Goal: Information Seeking & Learning: Learn about a topic

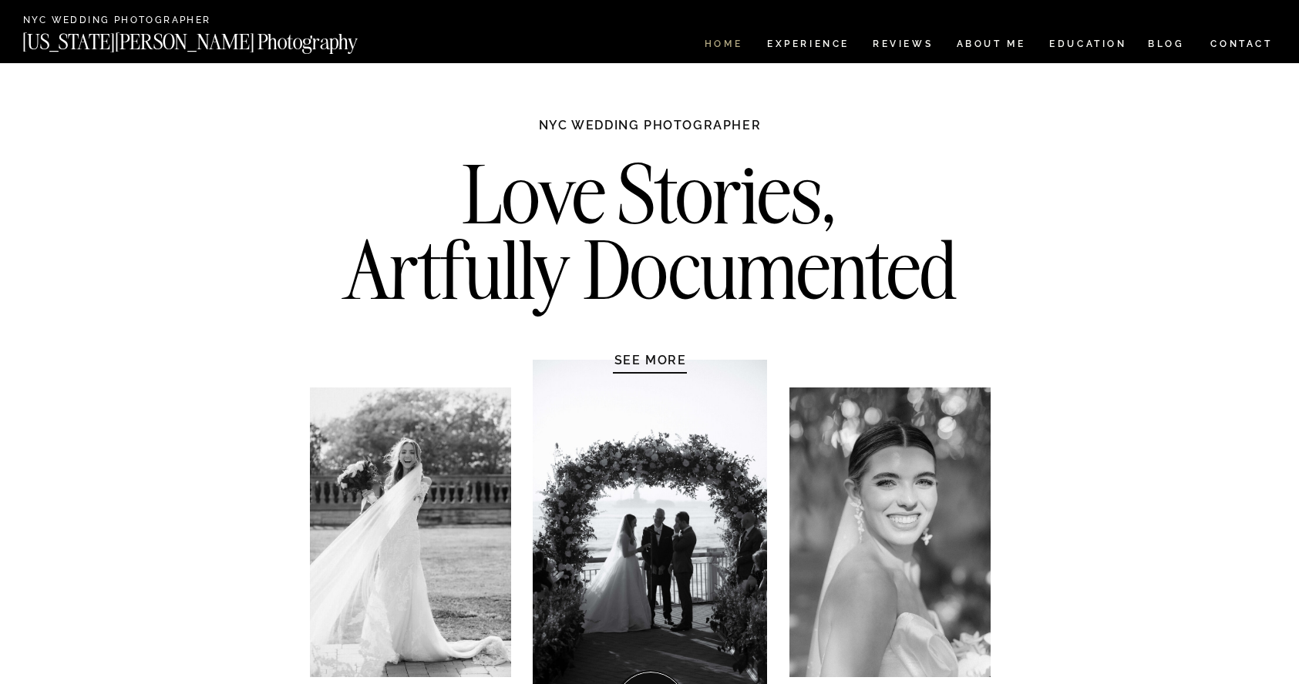
click at [718, 41] on nav "HOME" at bounding box center [723, 45] width 44 height 13
click at [787, 45] on nav "Experience" at bounding box center [807, 45] width 81 height 13
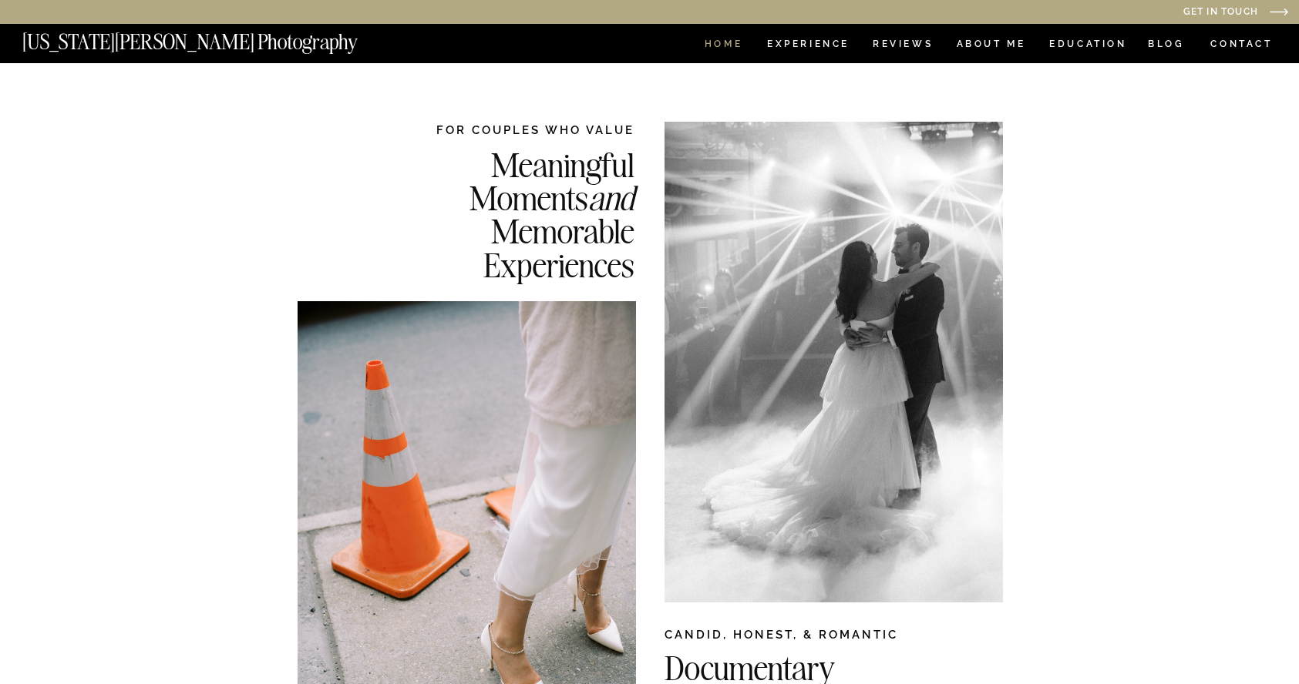
click at [715, 45] on nav "HOME" at bounding box center [723, 45] width 44 height 13
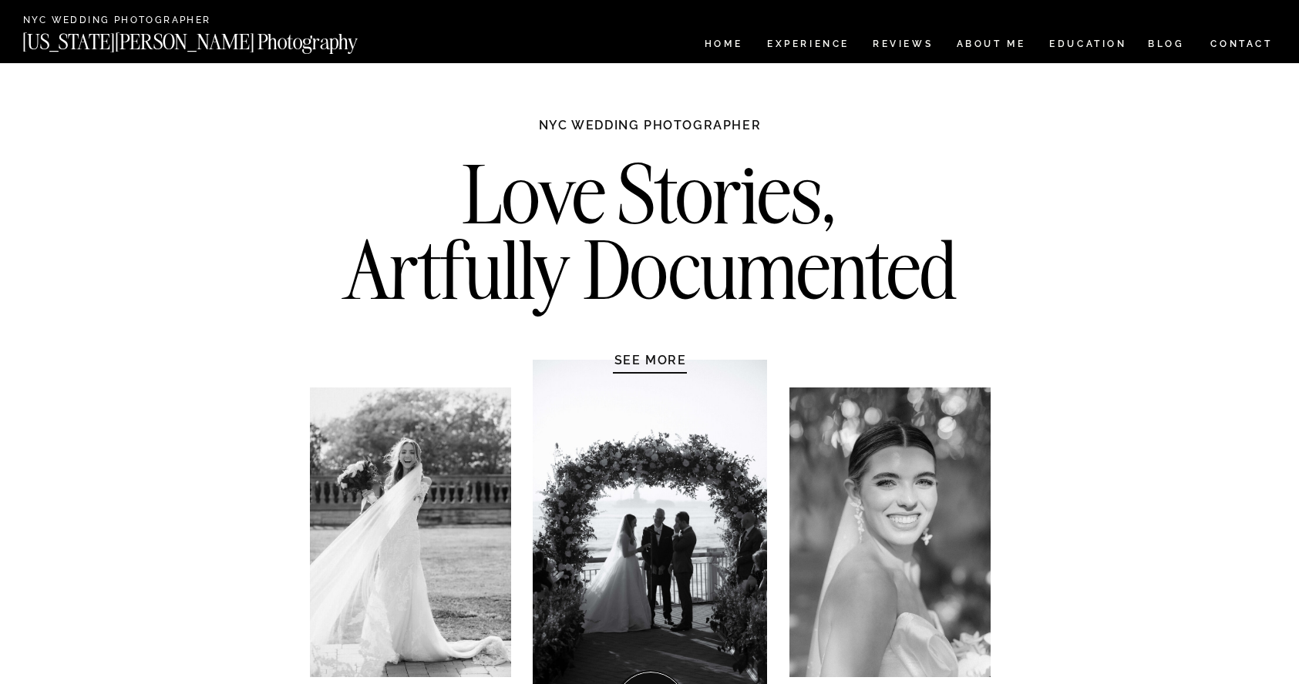
click at [640, 359] on h1 "SEE MORE" at bounding box center [650, 359] width 146 height 15
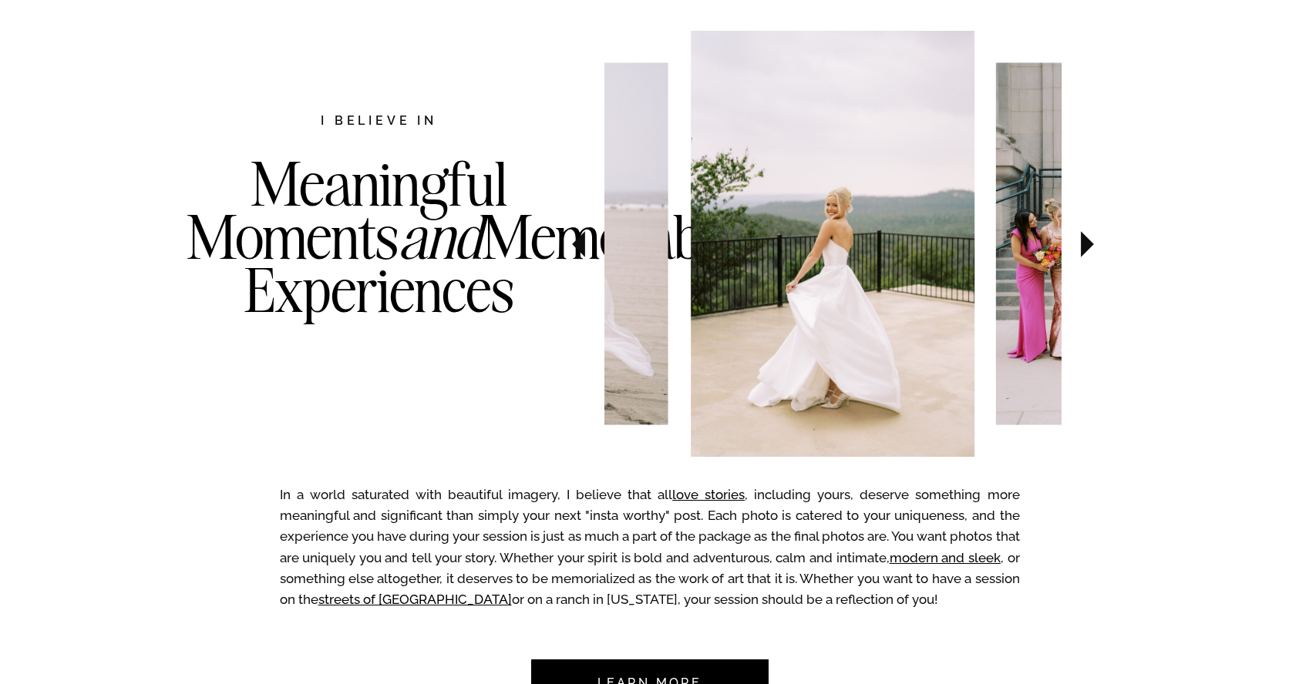
click at [1092, 251] on icon at bounding box center [1087, 244] width 52 height 54
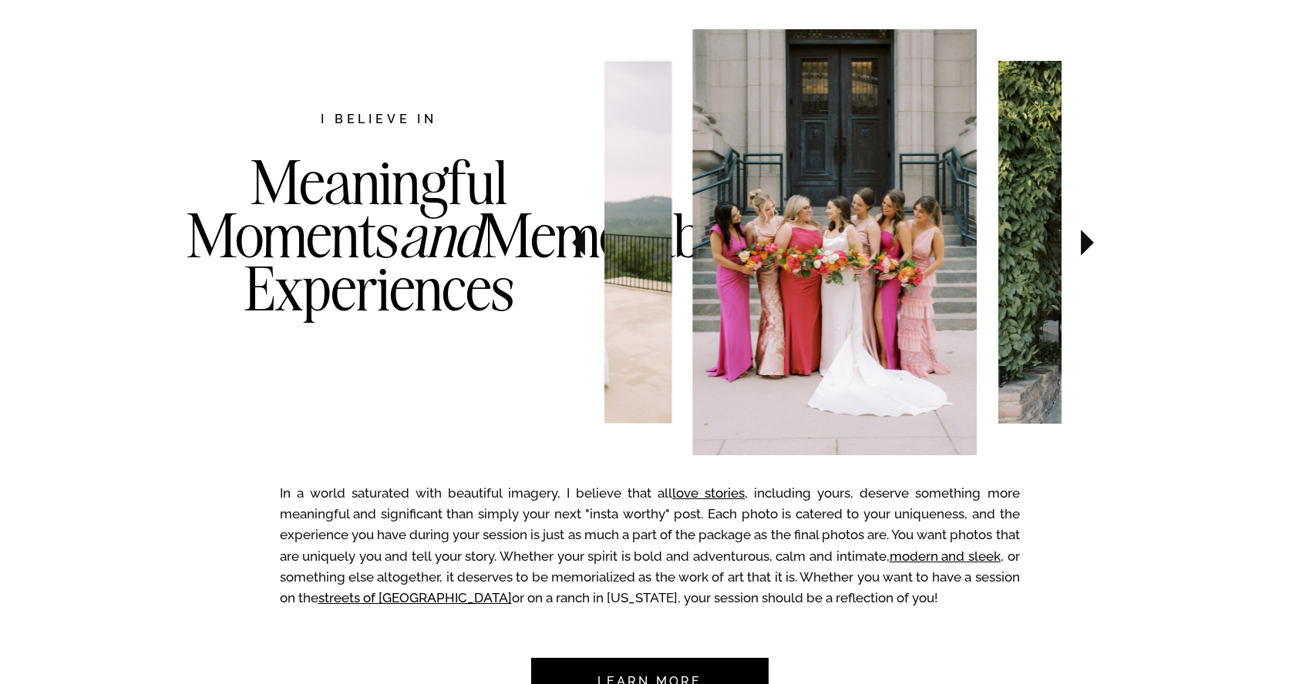
click at [1092, 249] on icon at bounding box center [1087, 243] width 52 height 54
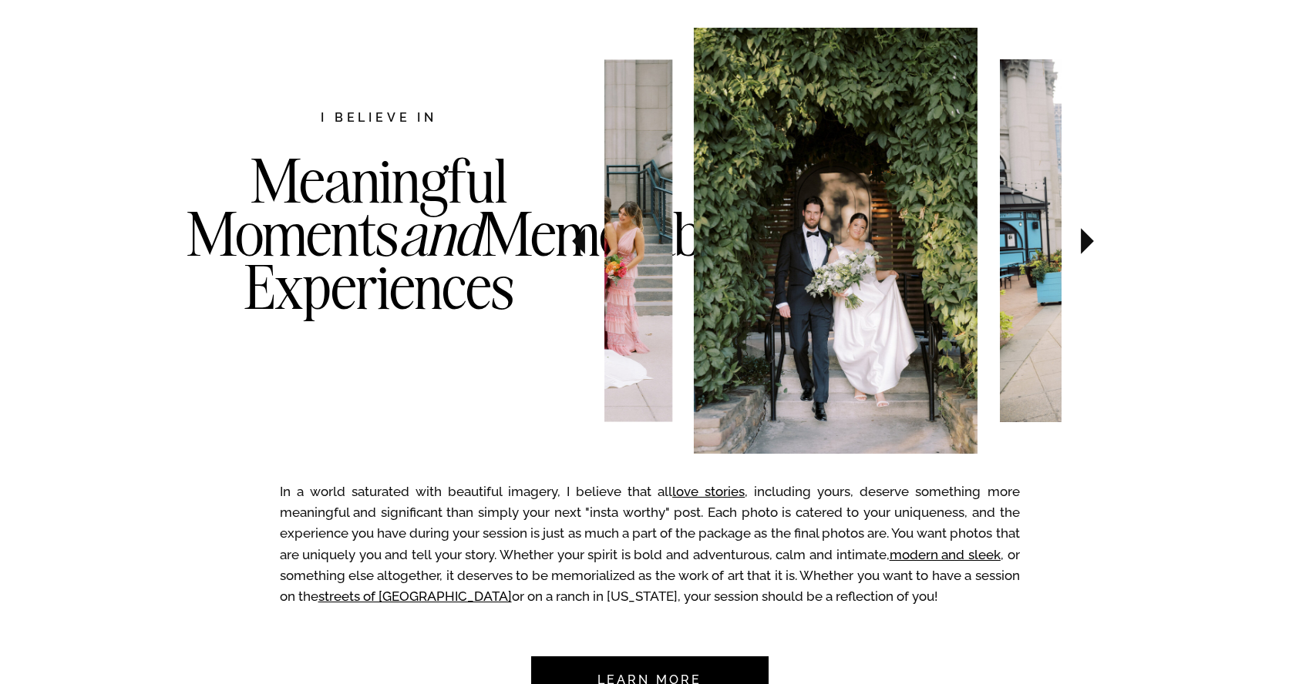
click at [1092, 249] on icon at bounding box center [1087, 241] width 52 height 54
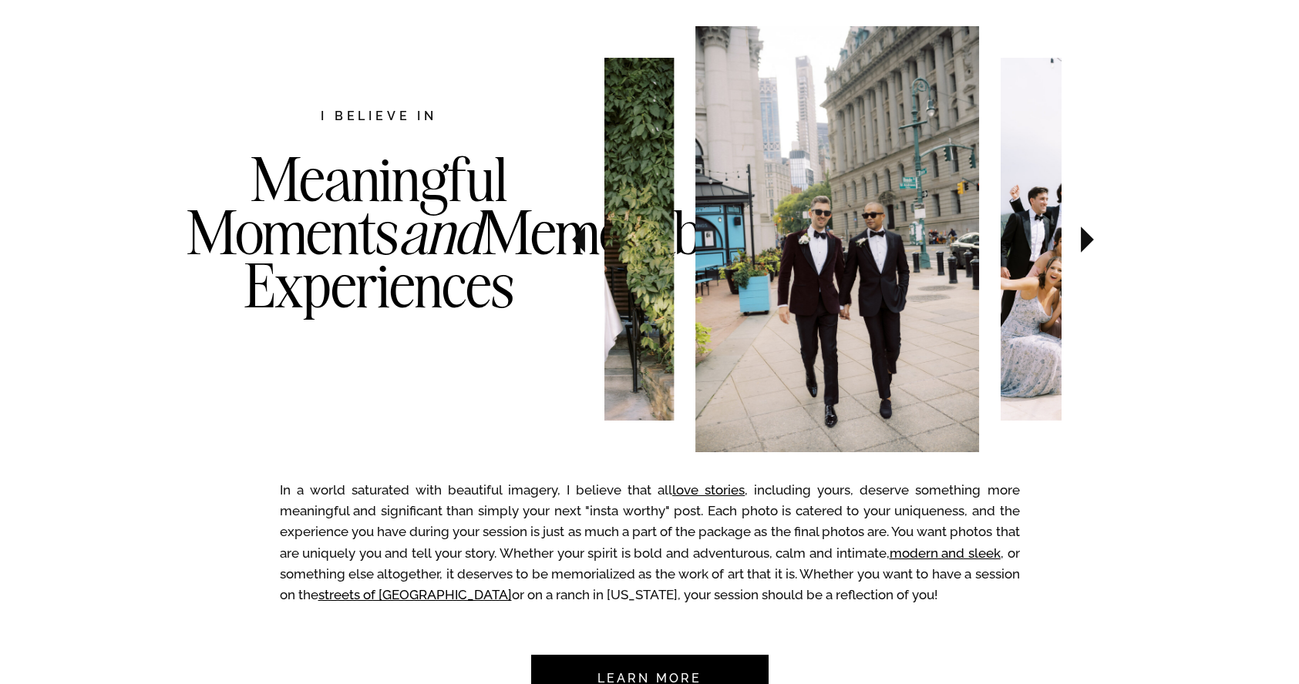
click at [1092, 249] on icon at bounding box center [1087, 240] width 52 height 54
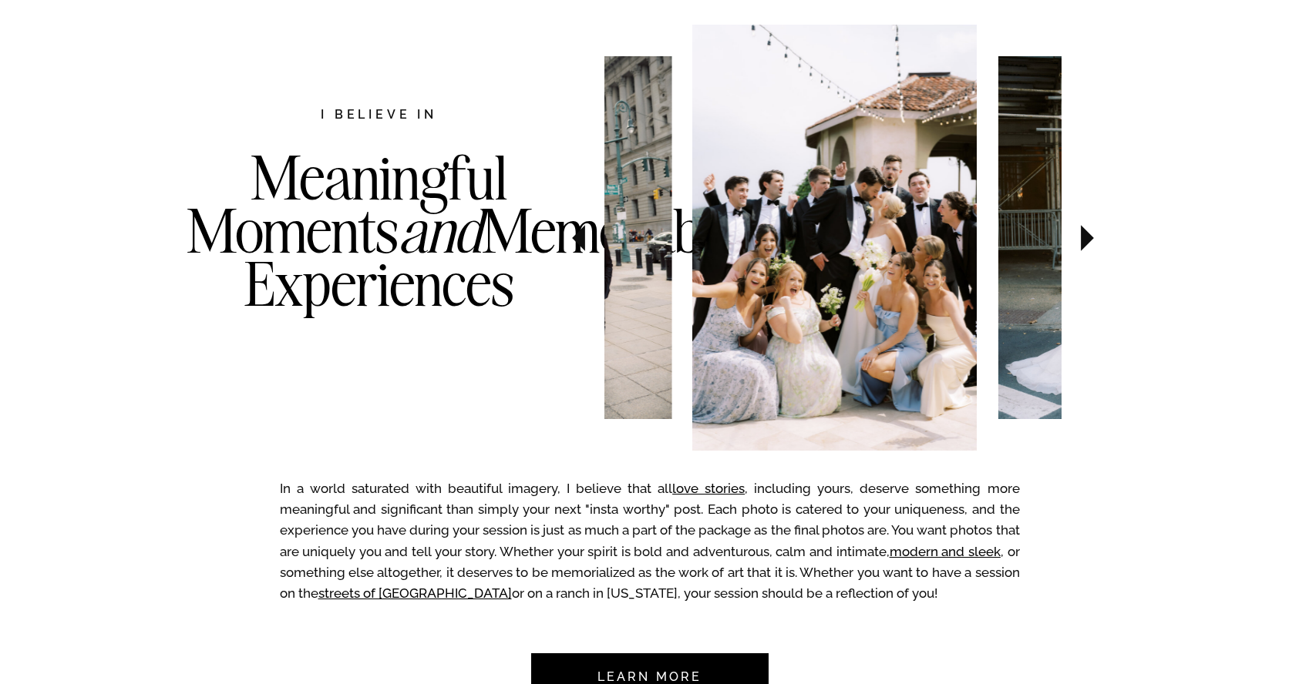
click at [1092, 249] on icon at bounding box center [1087, 238] width 52 height 54
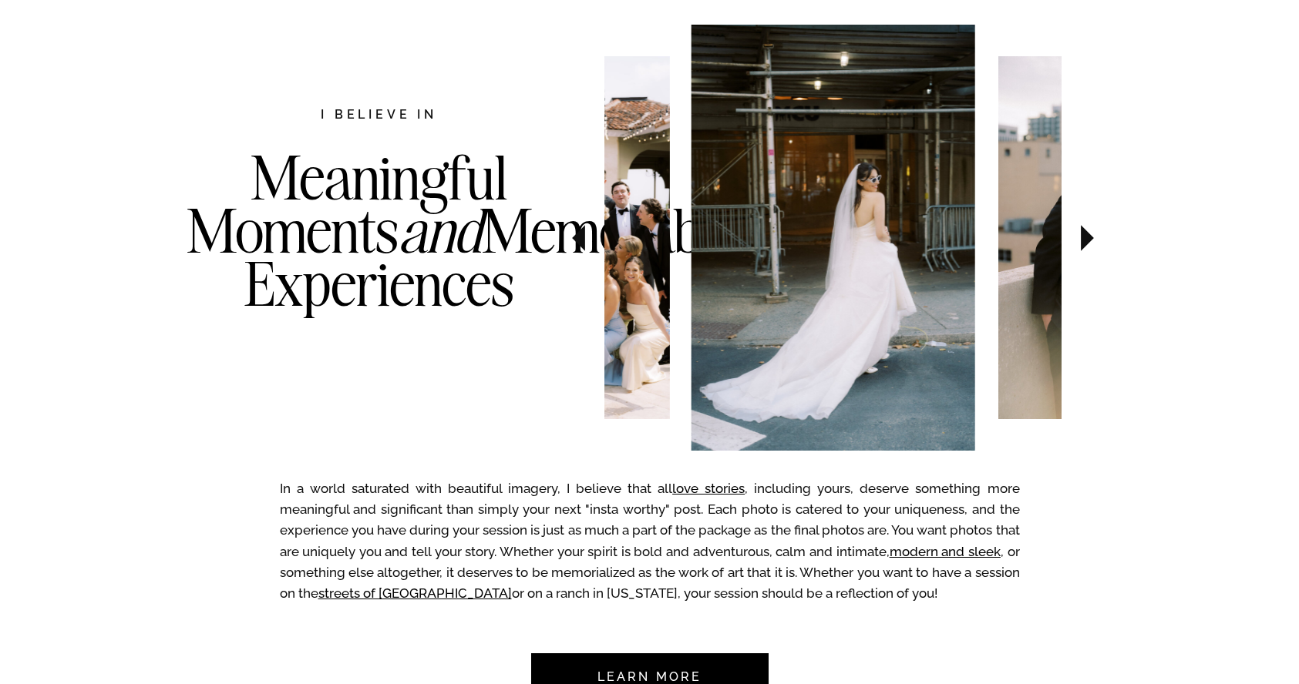
click at [1092, 249] on icon at bounding box center [1087, 238] width 52 height 54
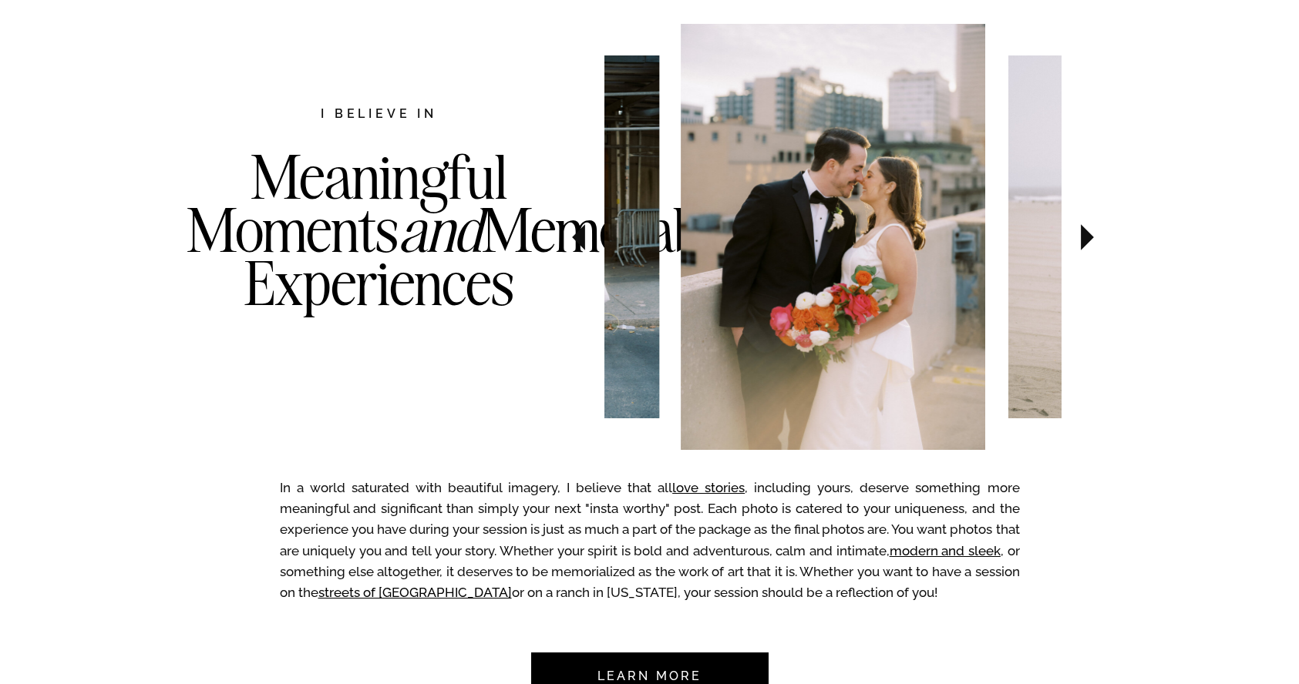
click at [1092, 247] on icon at bounding box center [1087, 237] width 52 height 54
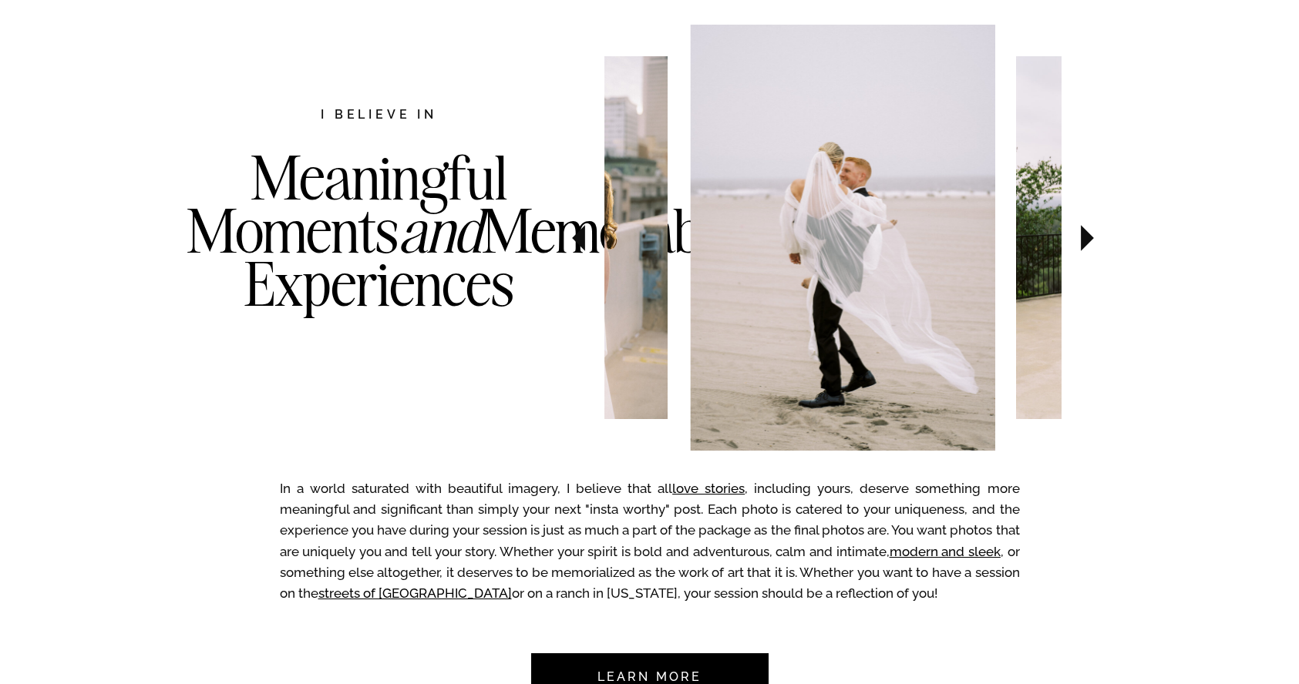
click at [1092, 247] on icon at bounding box center [1087, 238] width 52 height 54
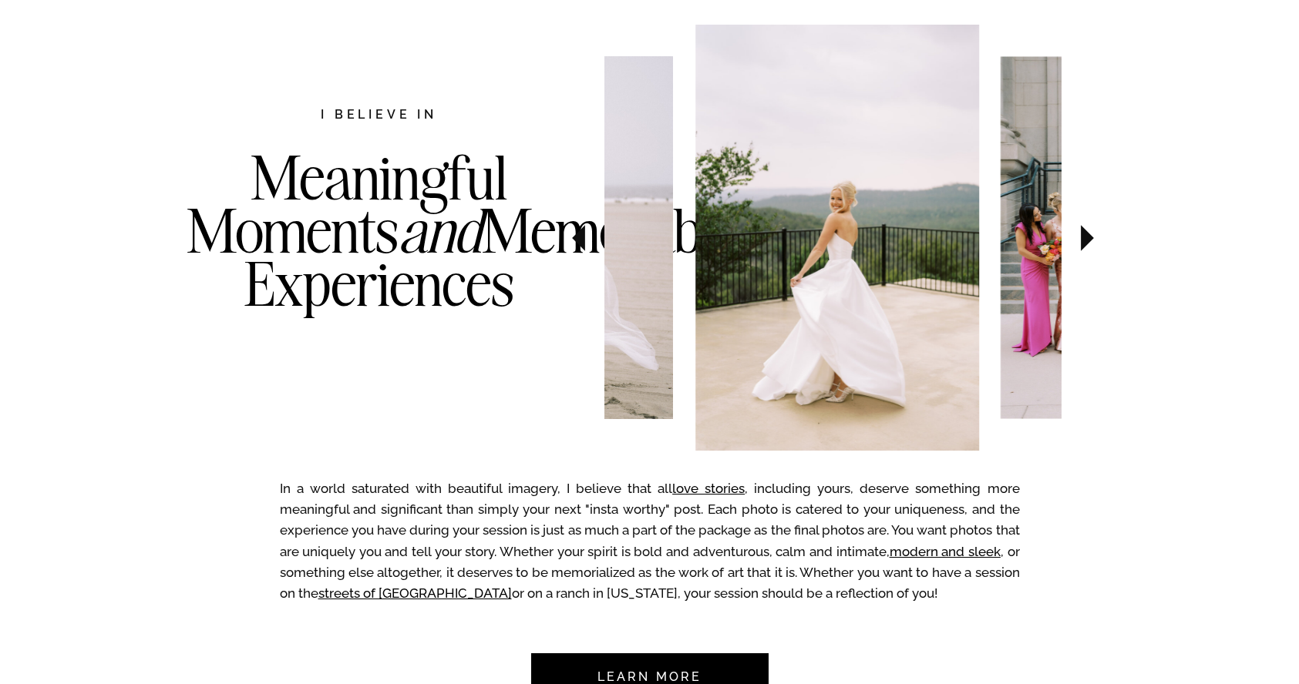
click at [1092, 247] on icon at bounding box center [1087, 238] width 52 height 54
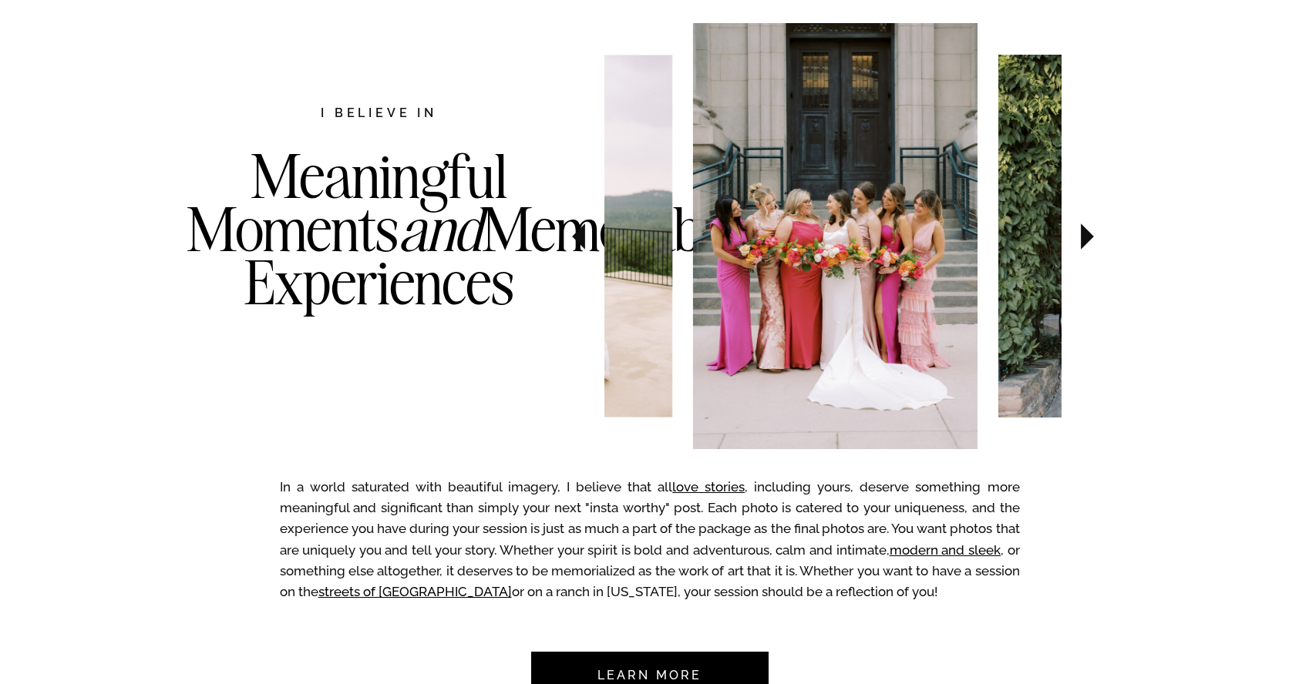
click at [1092, 247] on icon at bounding box center [1087, 237] width 52 height 54
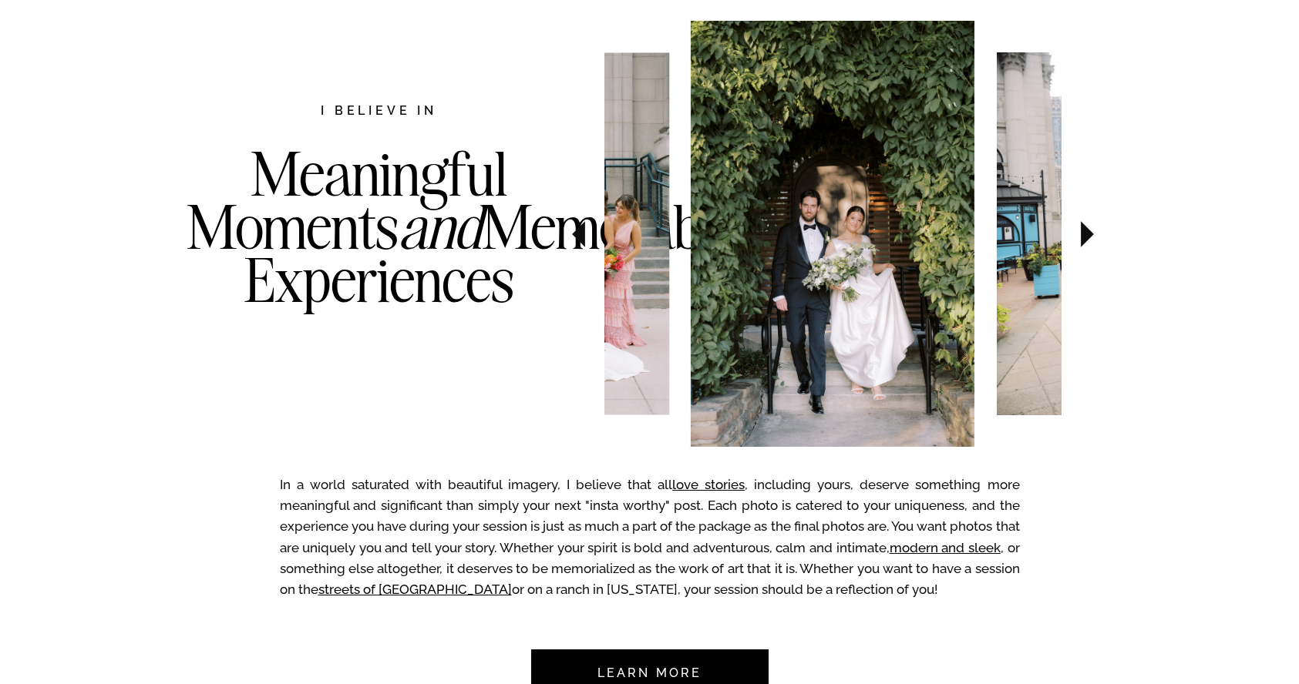
click at [1092, 247] on icon at bounding box center [1087, 234] width 52 height 54
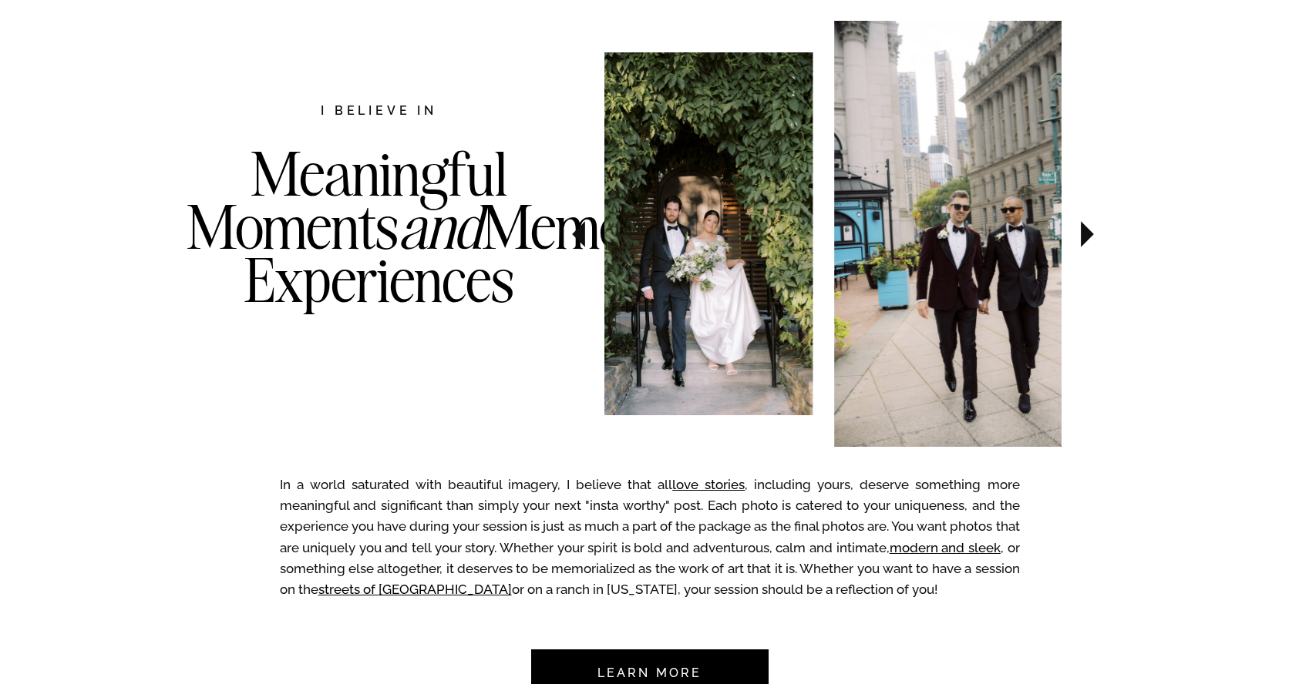
scroll to position [809, 0]
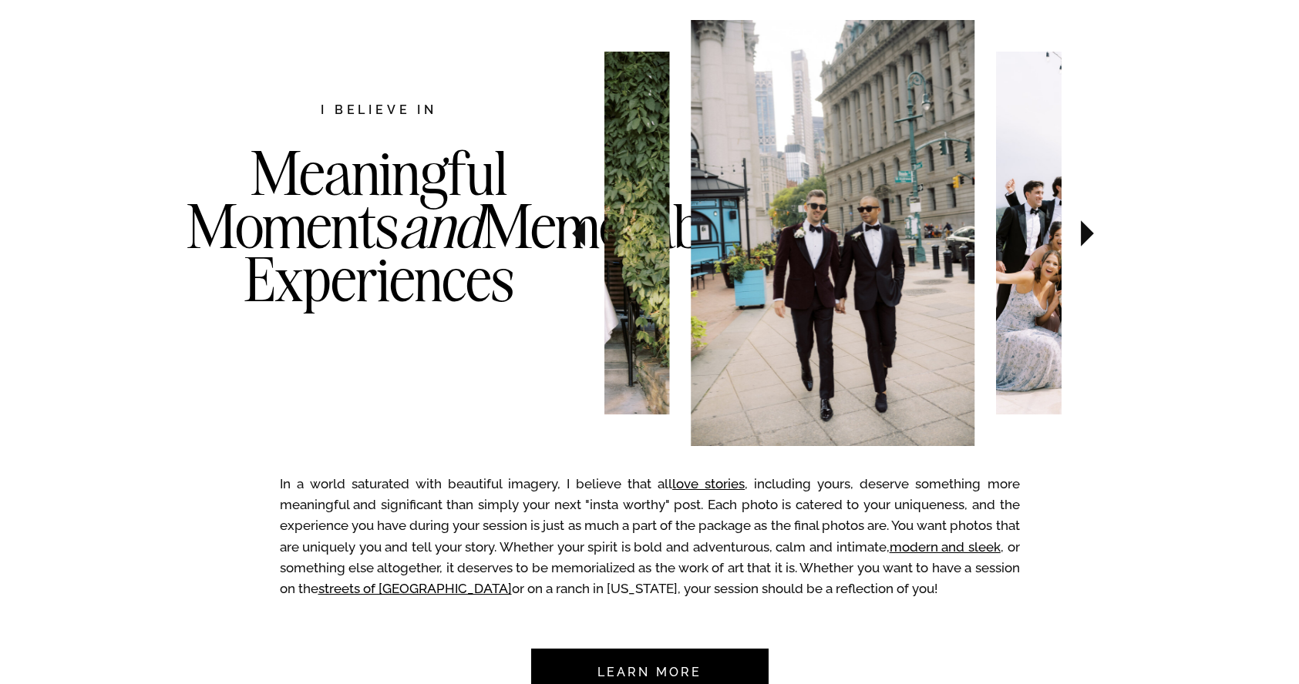
click at [1091, 244] on icon at bounding box center [1087, 234] width 52 height 54
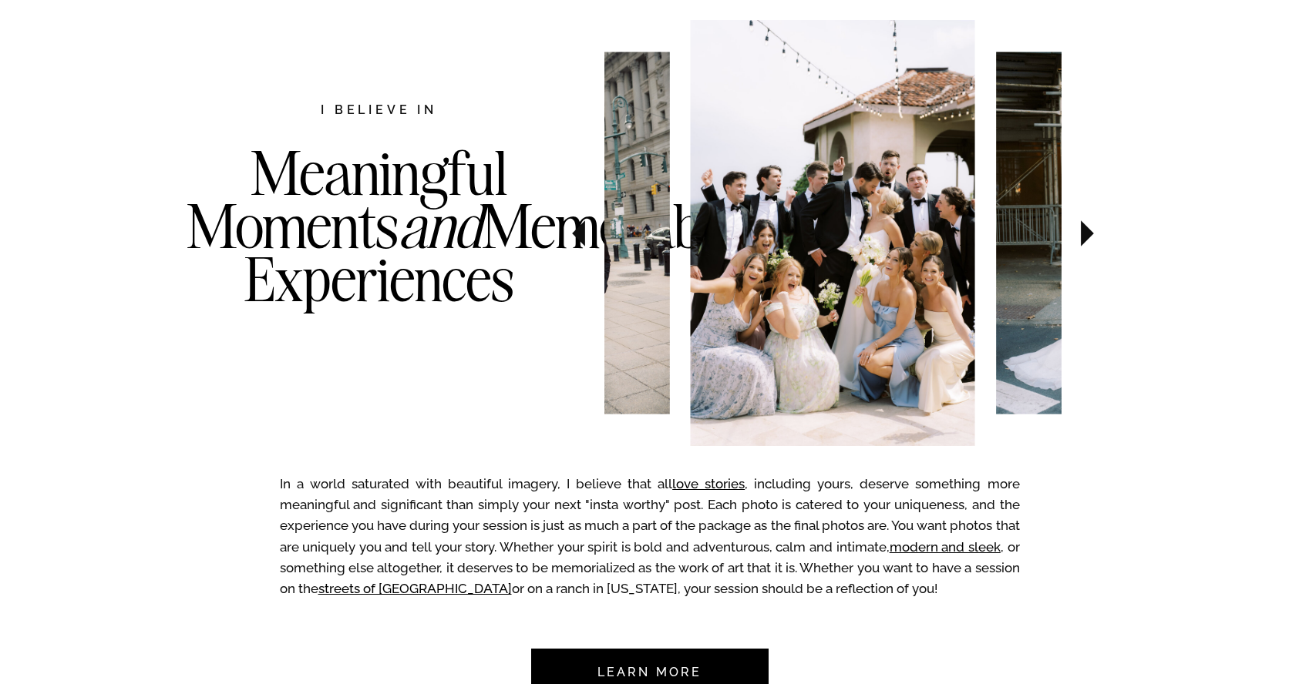
click at [1091, 243] on icon at bounding box center [1087, 234] width 52 height 54
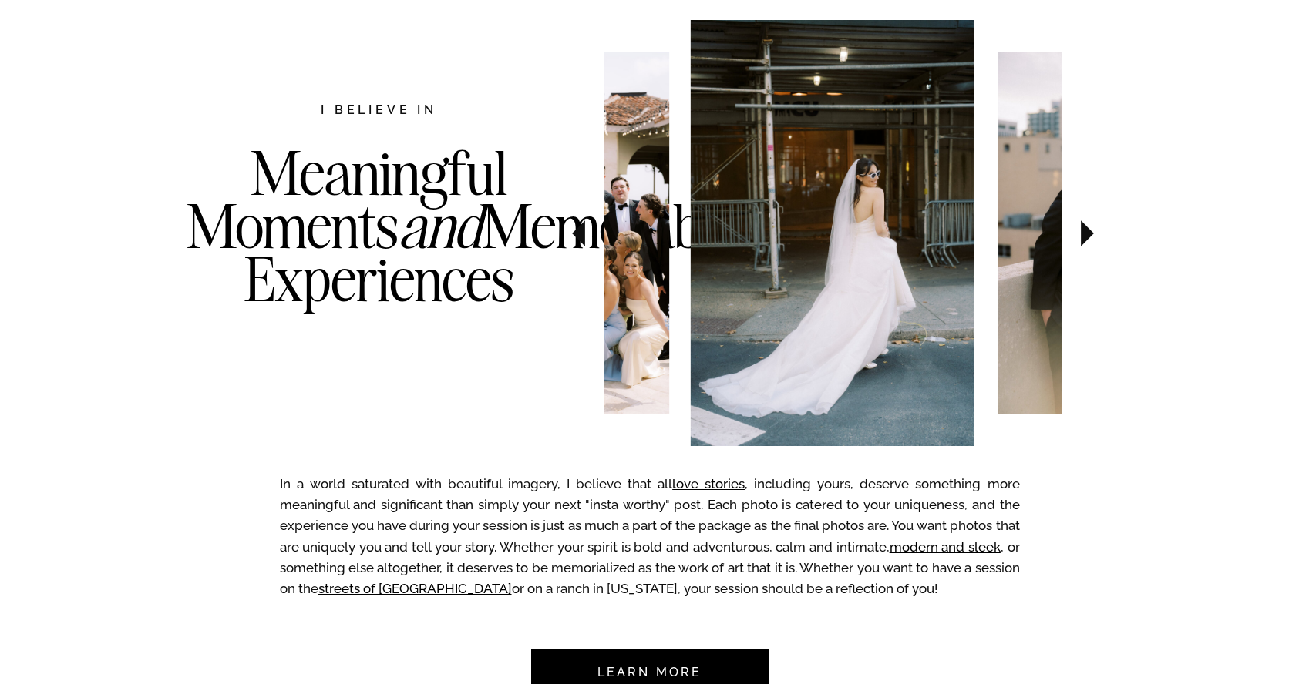
click at [1085, 237] on icon at bounding box center [1087, 233] width 13 height 26
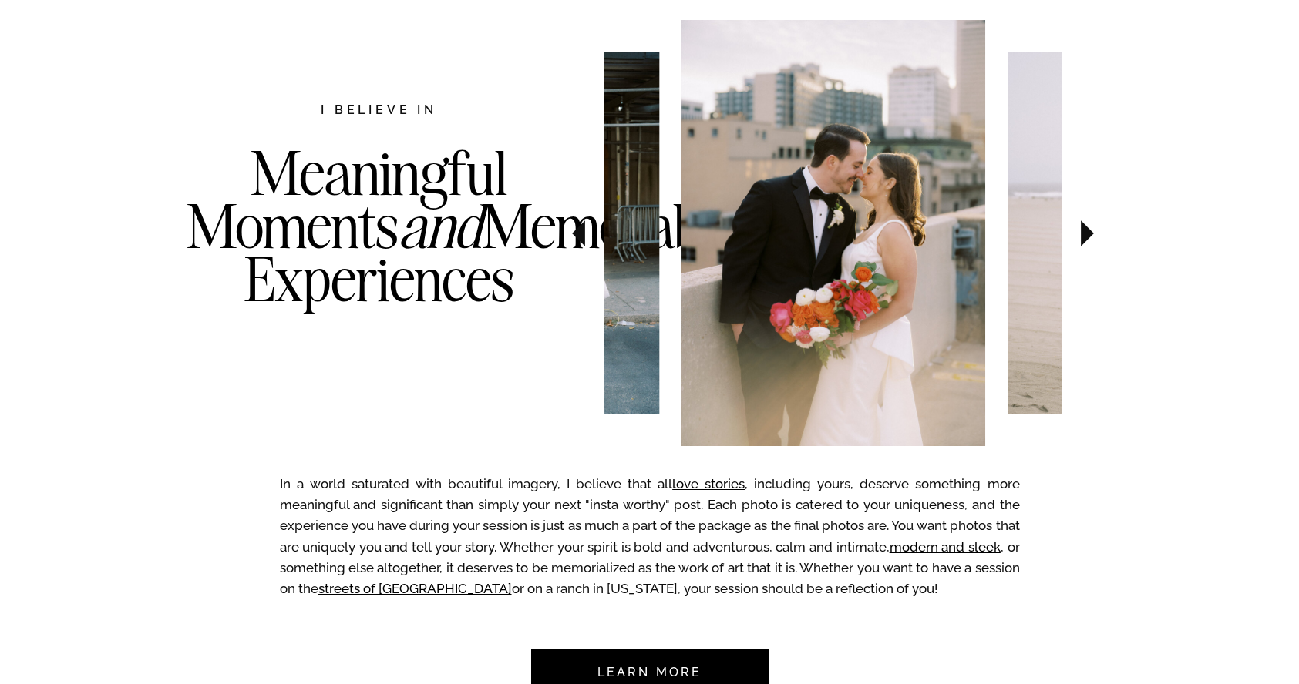
click at [1085, 237] on icon at bounding box center [1087, 233] width 13 height 26
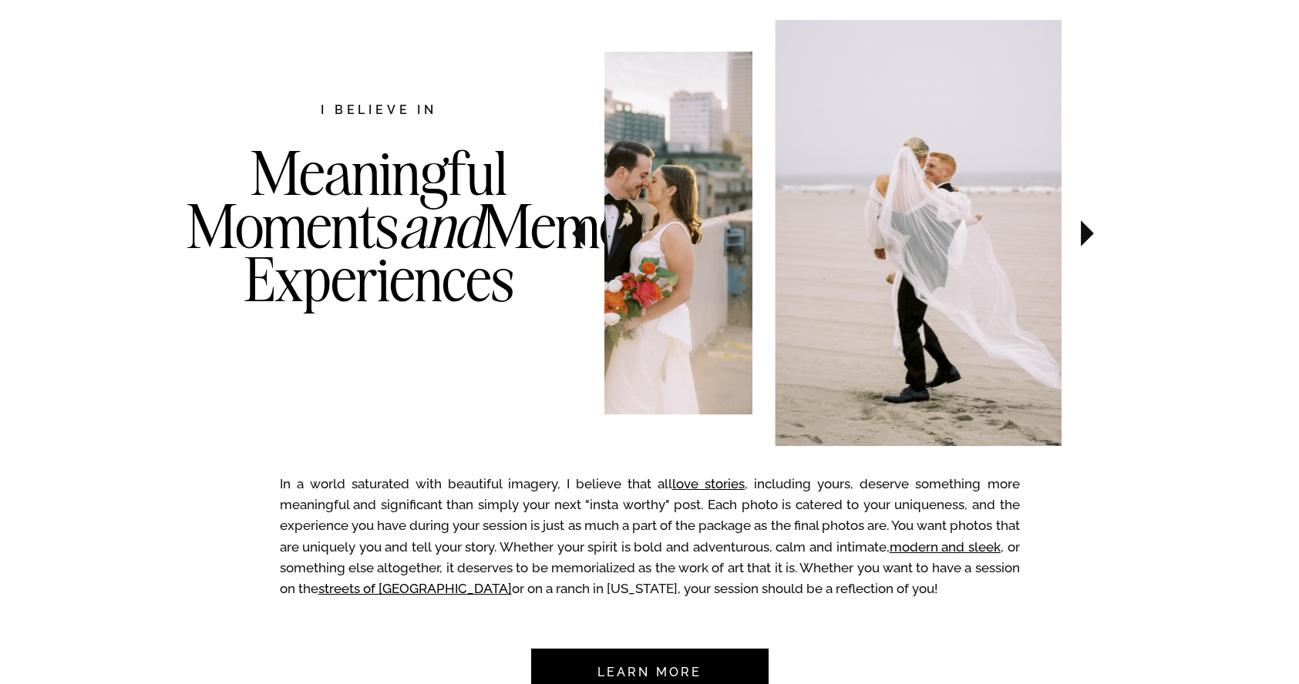
scroll to position [810, 0]
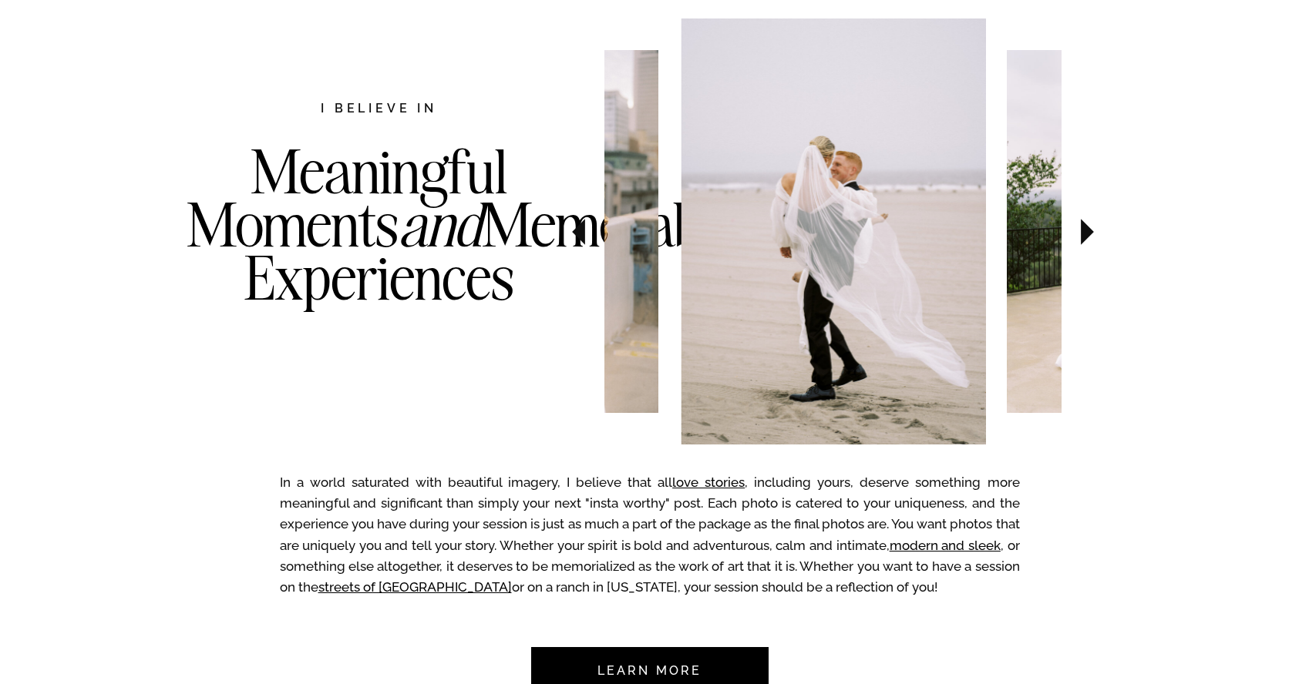
click at [1085, 237] on icon at bounding box center [1087, 232] width 13 height 26
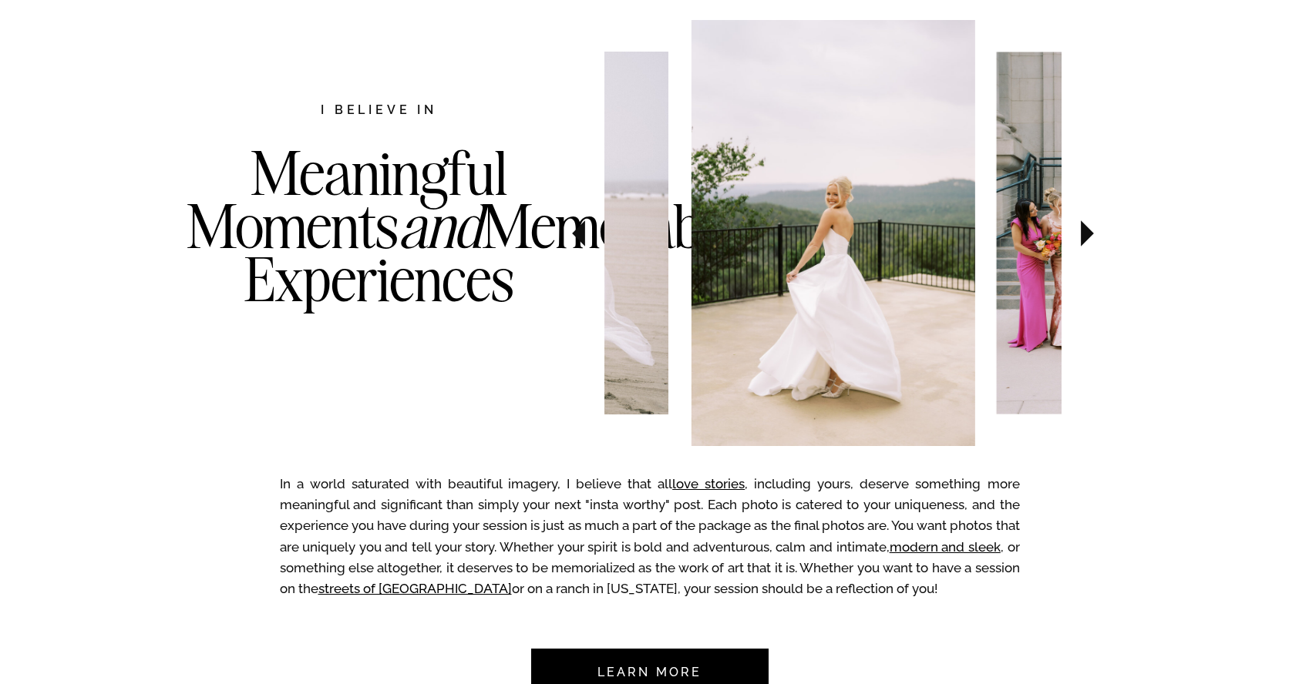
click at [1085, 237] on icon at bounding box center [1087, 233] width 13 height 26
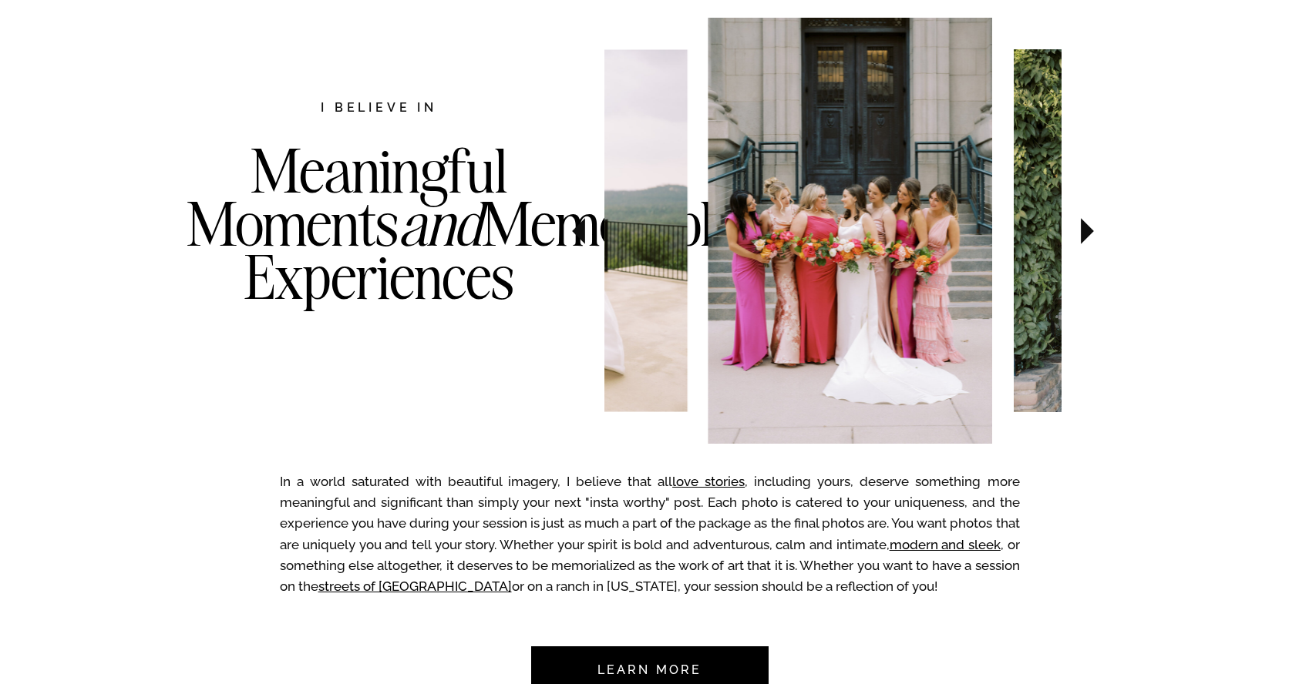
scroll to position [812, 0]
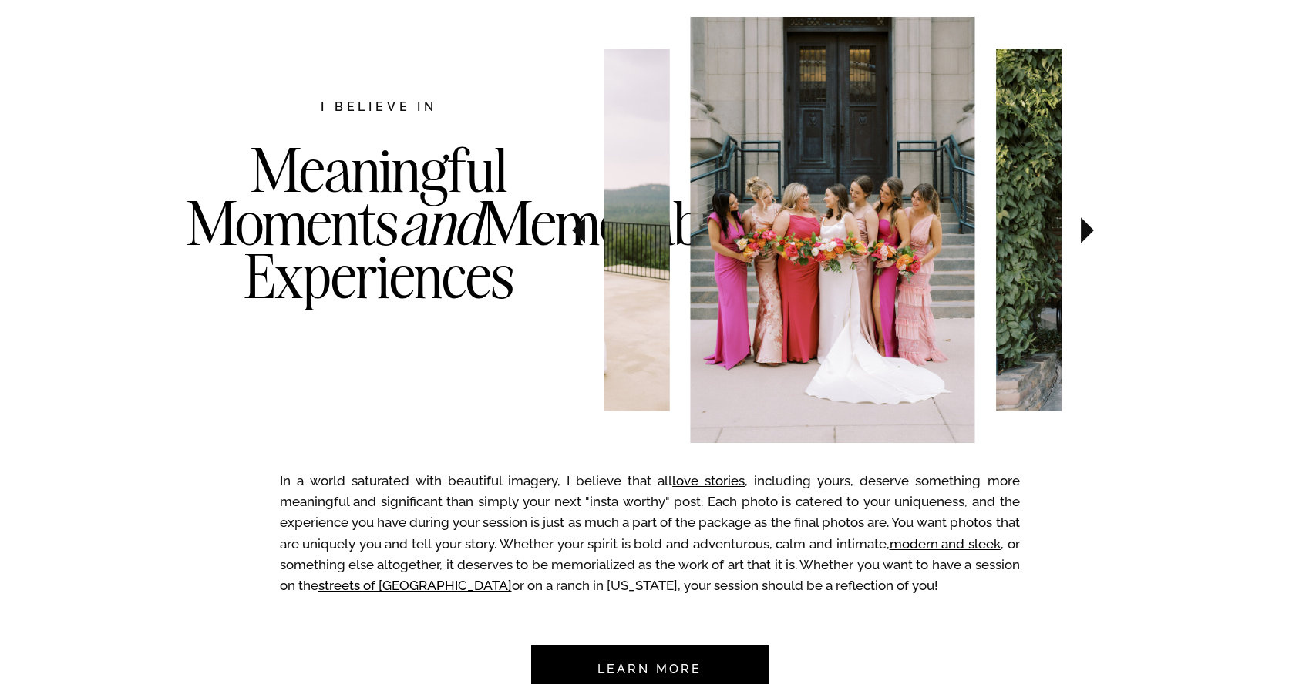
click at [1085, 237] on icon at bounding box center [1087, 230] width 13 height 26
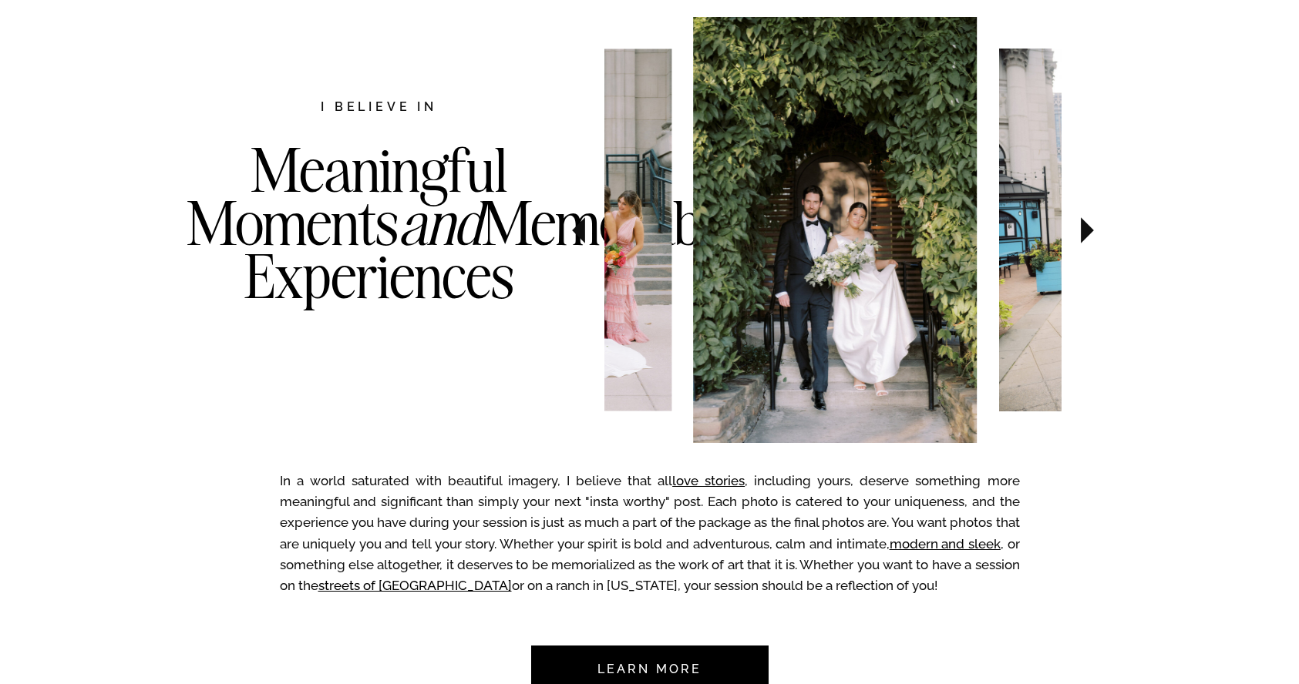
click at [1085, 237] on icon at bounding box center [1087, 230] width 13 height 26
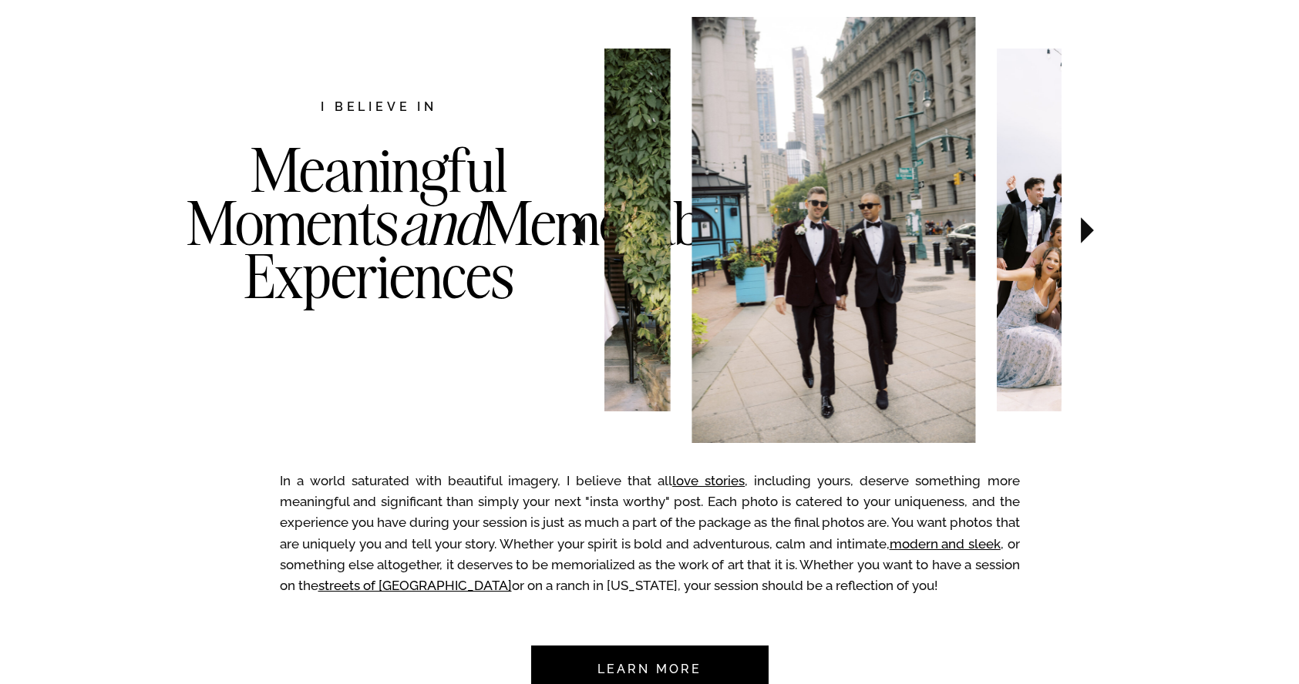
click at [1085, 237] on icon at bounding box center [1087, 230] width 13 height 26
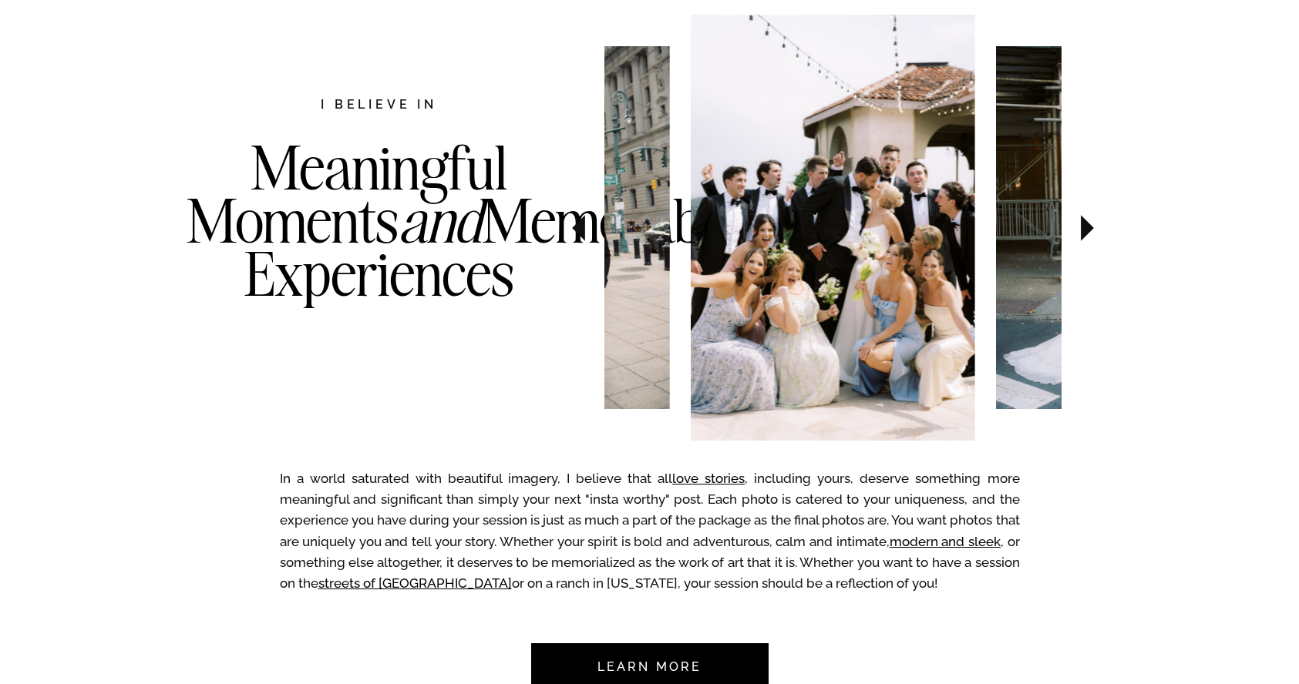
click at [1085, 237] on icon at bounding box center [1087, 228] width 52 height 54
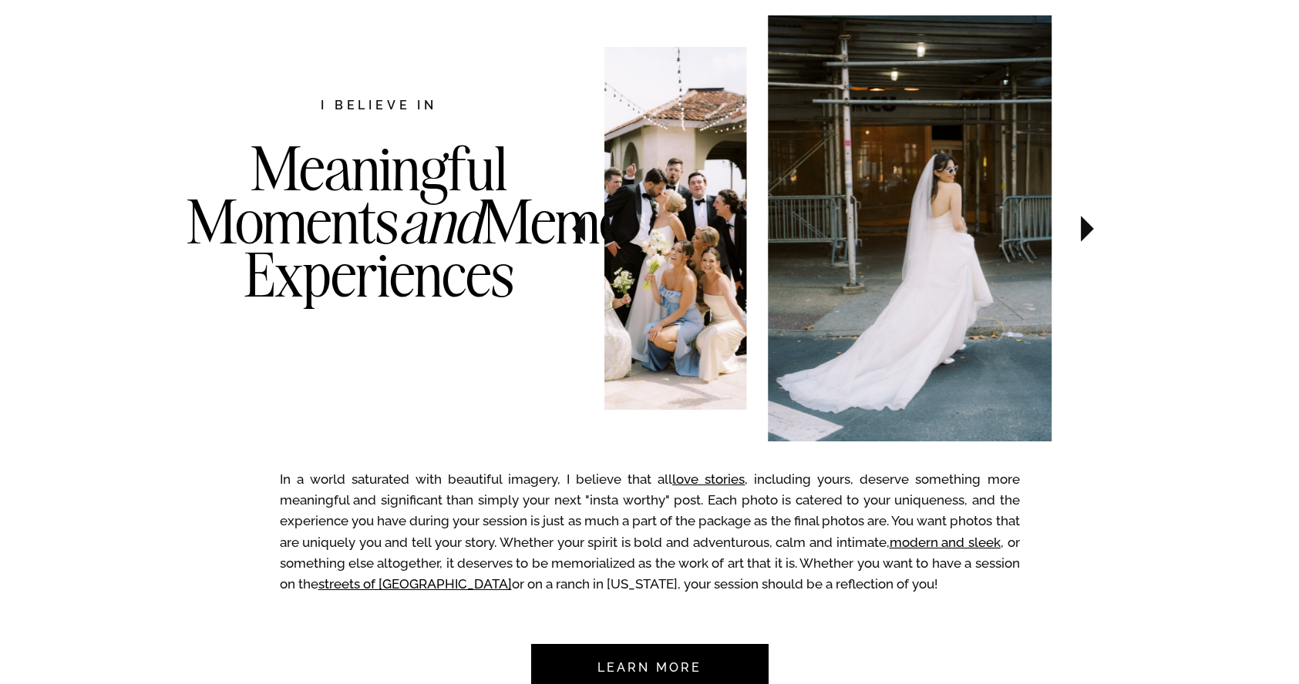
scroll to position [815, 0]
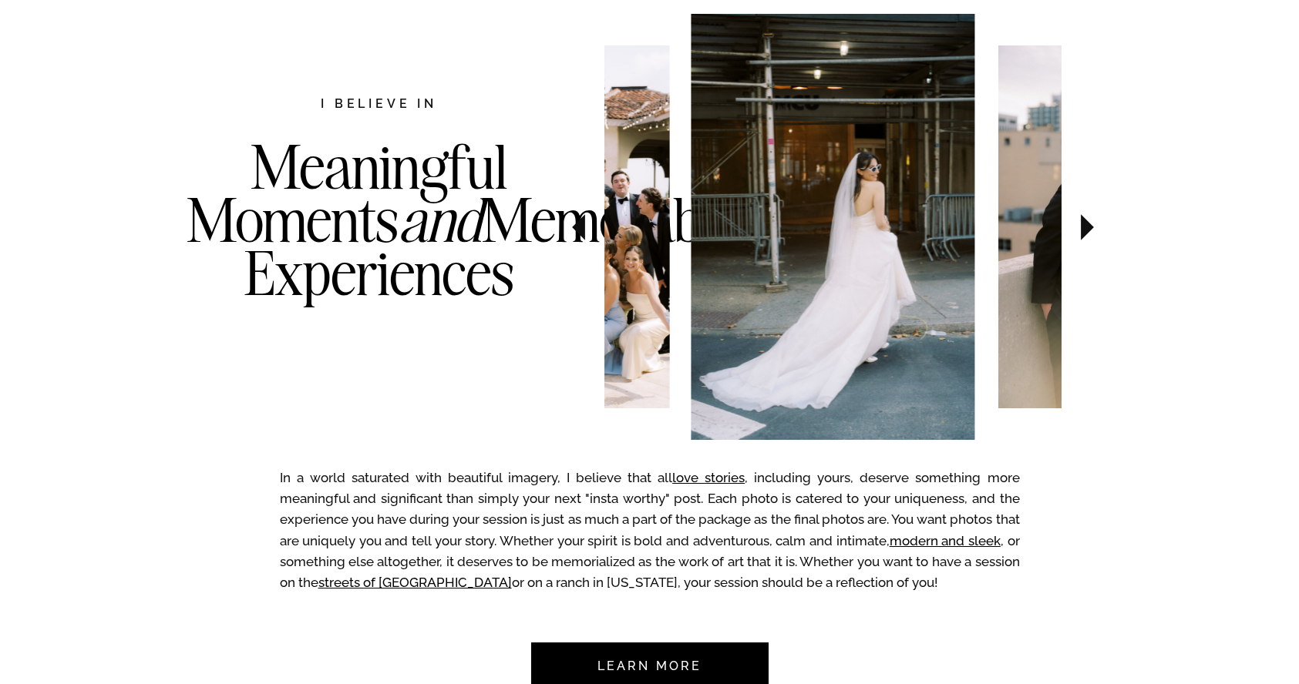
click at [1085, 237] on icon at bounding box center [1087, 227] width 52 height 54
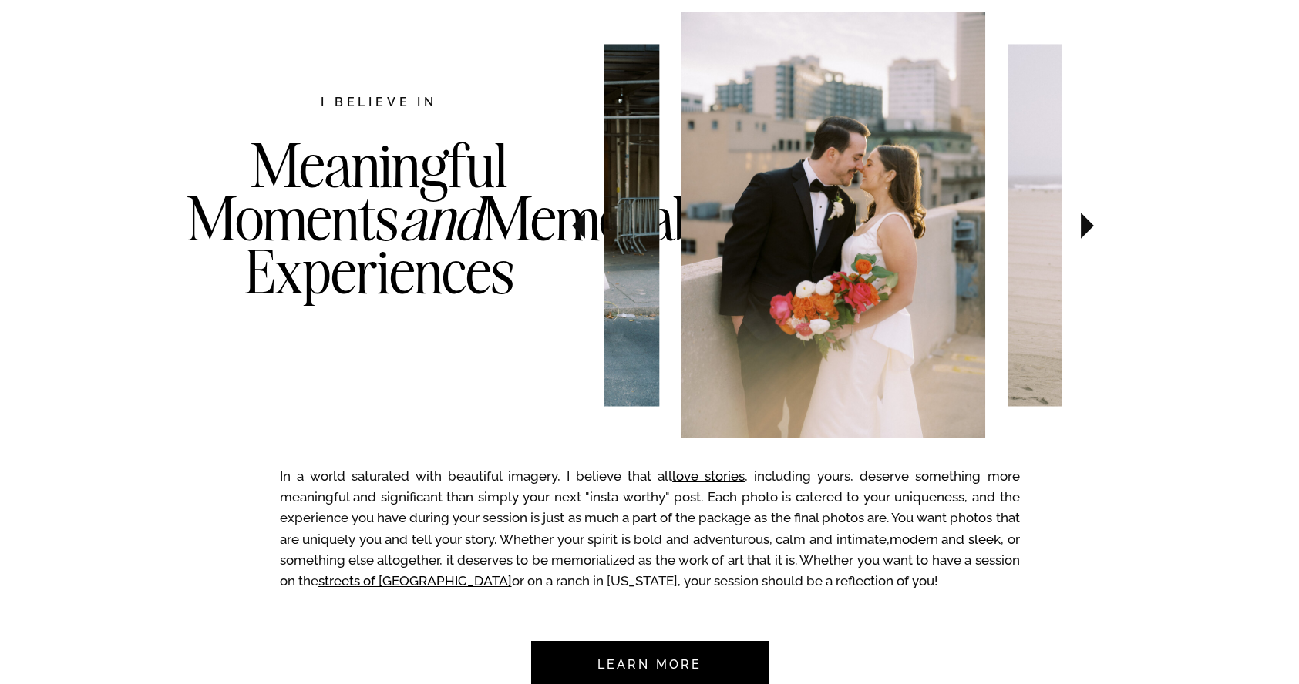
click at [1085, 237] on icon at bounding box center [1087, 226] width 52 height 54
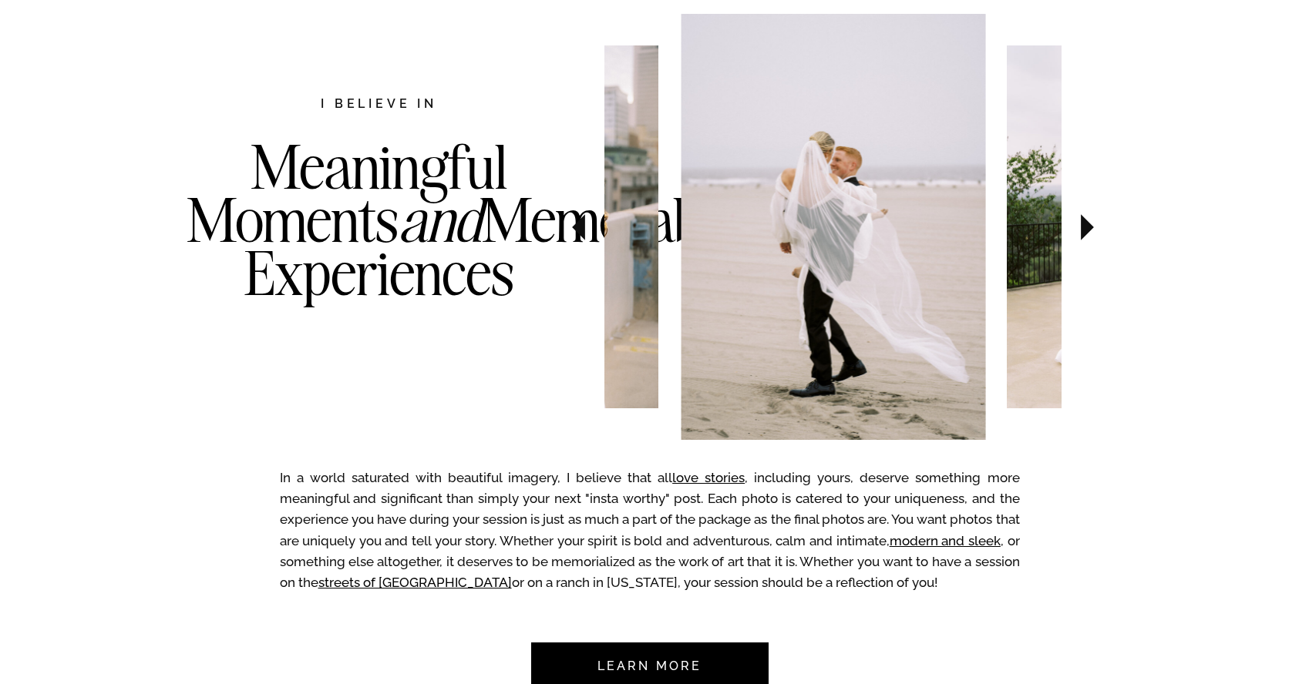
click at [1085, 237] on icon at bounding box center [1087, 227] width 52 height 54
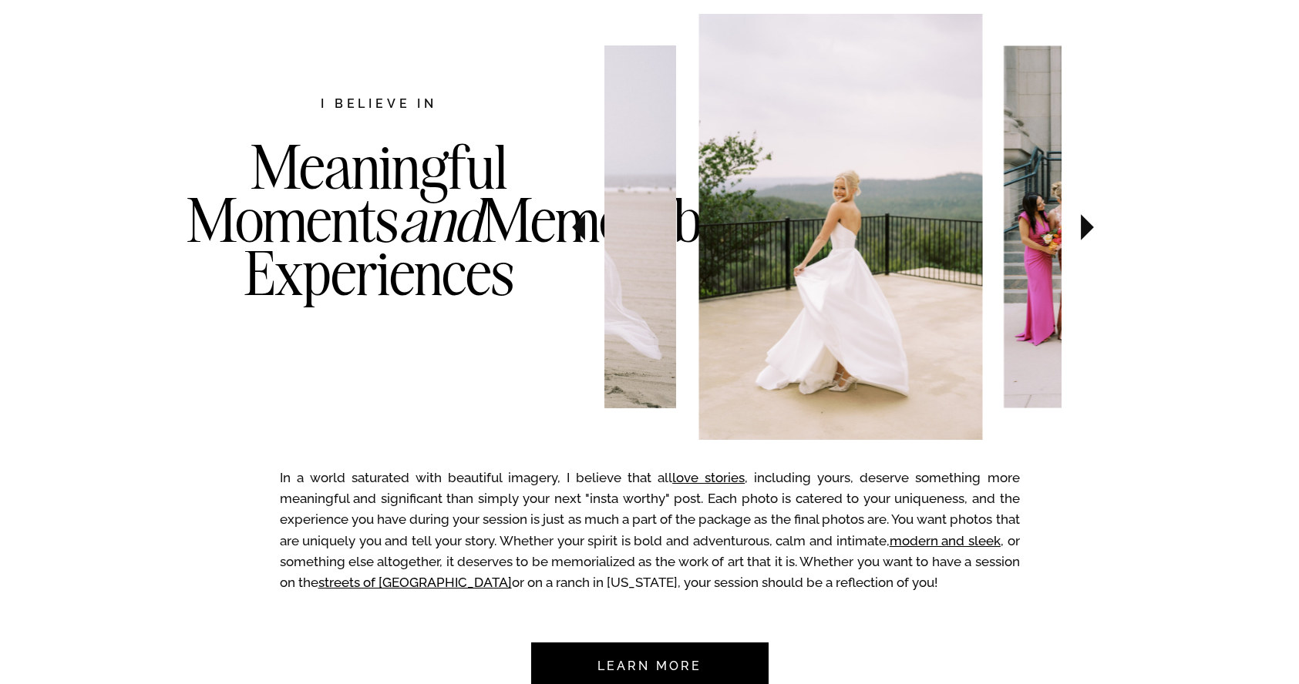
click at [1085, 237] on icon at bounding box center [1087, 227] width 52 height 54
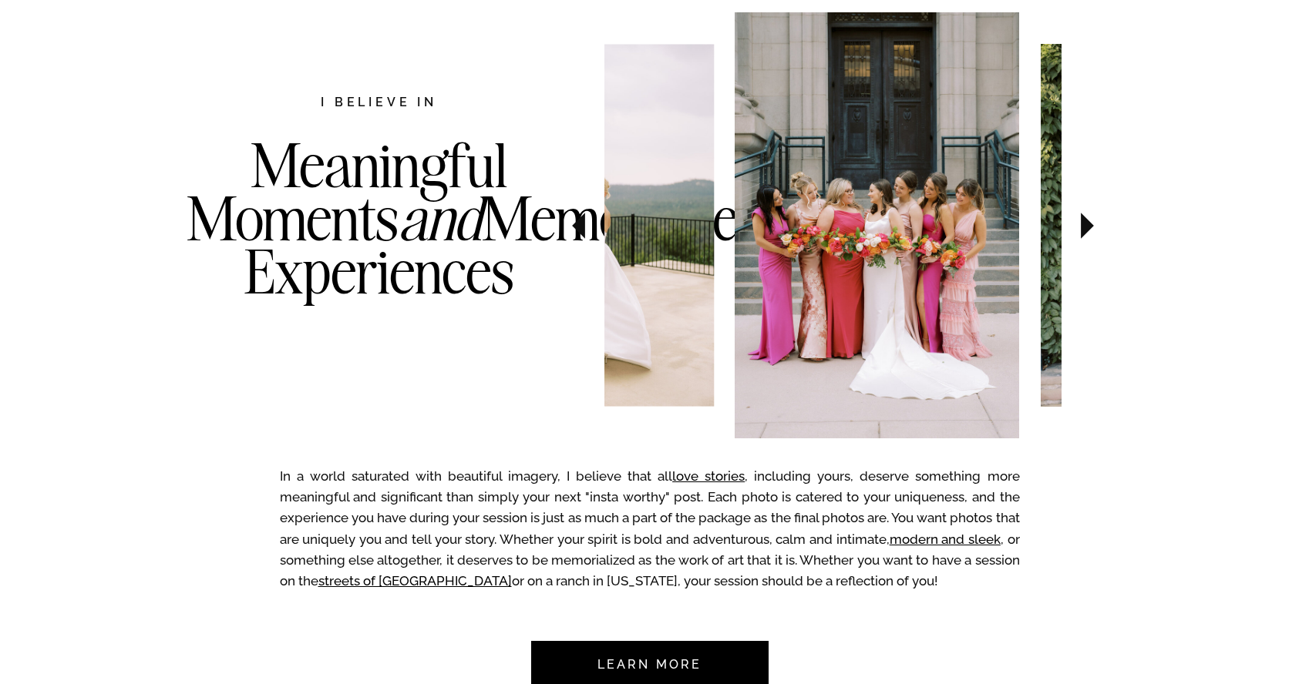
click at [1085, 237] on icon at bounding box center [1087, 226] width 52 height 54
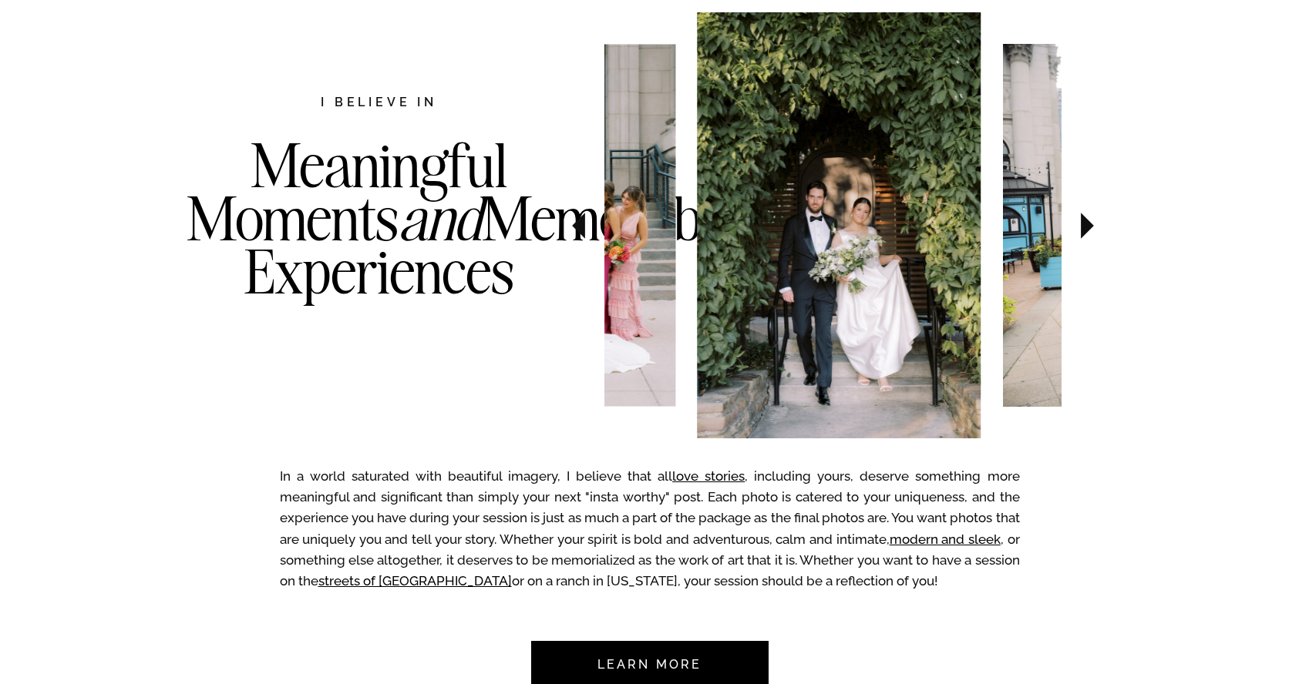
click at [1085, 237] on icon at bounding box center [1087, 226] width 52 height 54
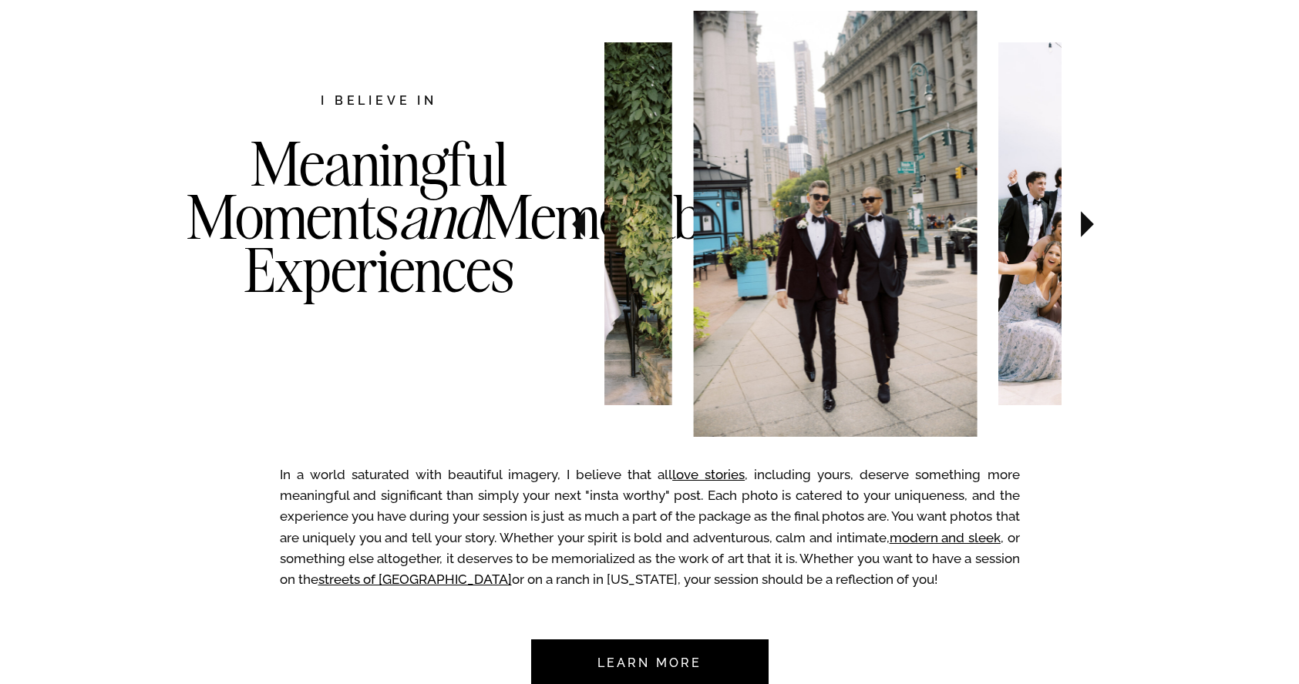
click at [1085, 237] on icon at bounding box center [1087, 224] width 52 height 54
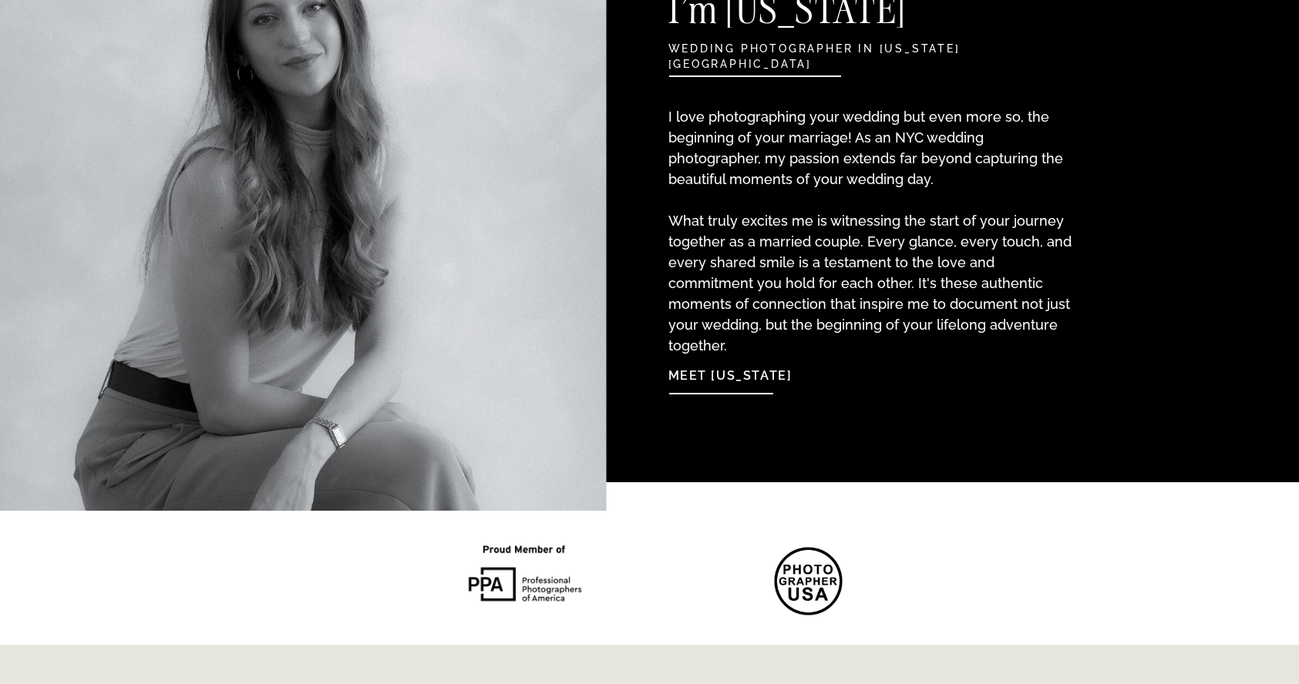
scroll to position [1727, 0]
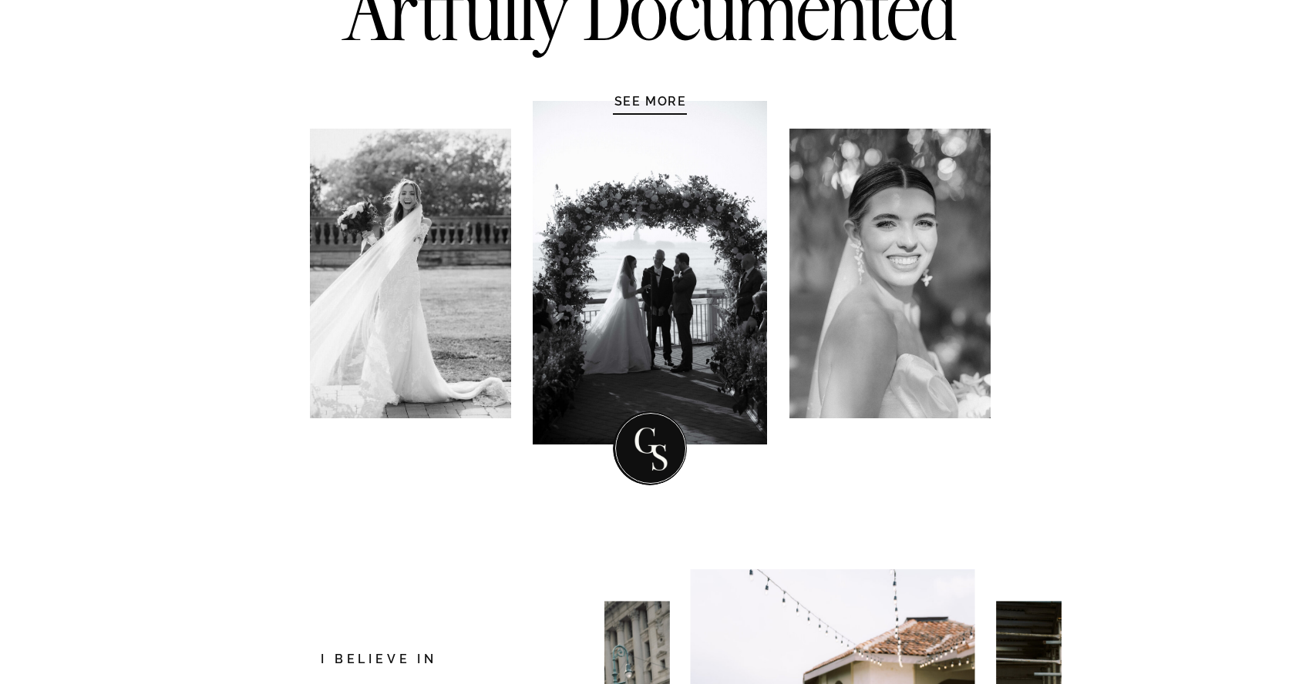
scroll to position [0, 0]
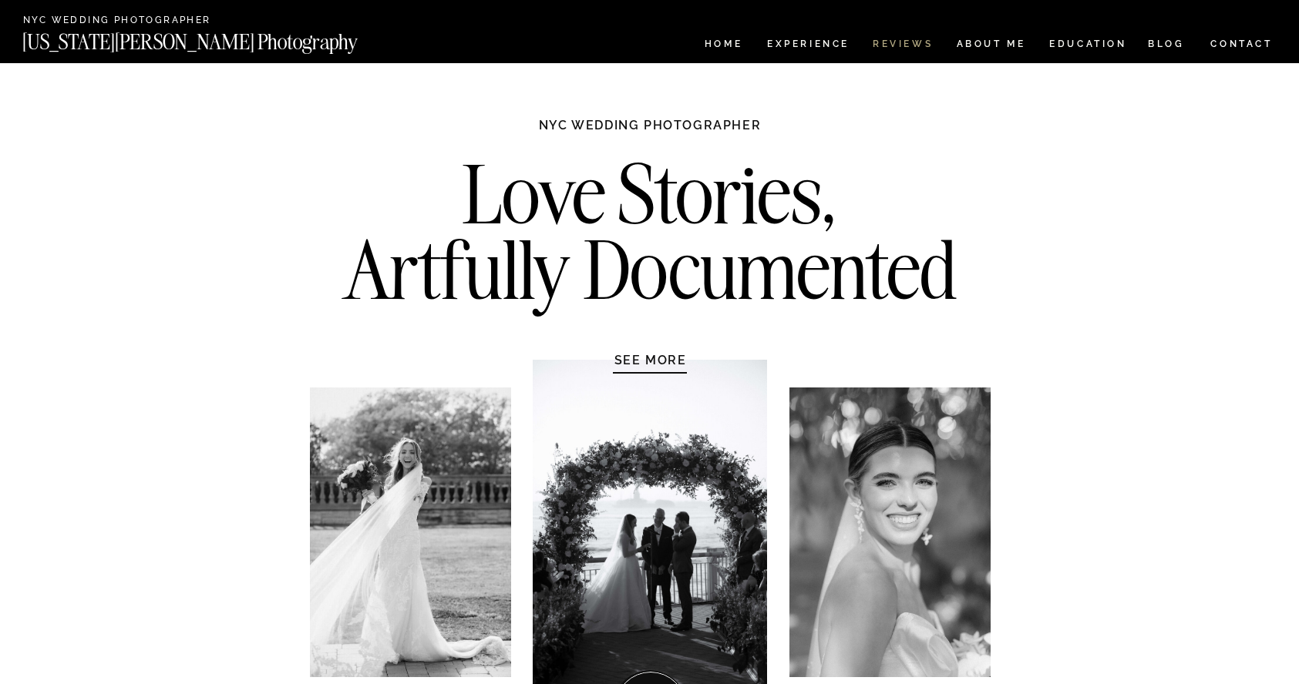
click at [874, 50] on nav "REVIEWS" at bounding box center [902, 45] width 58 height 13
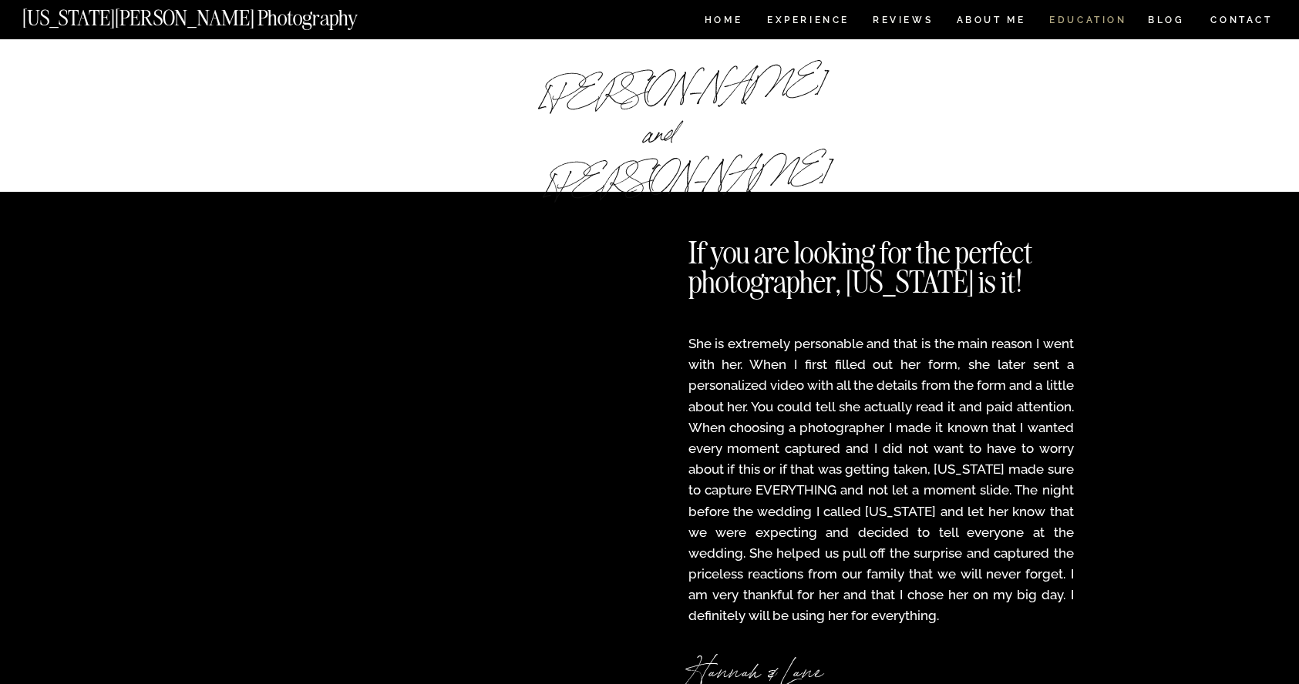
scroll to position [1986, 0]
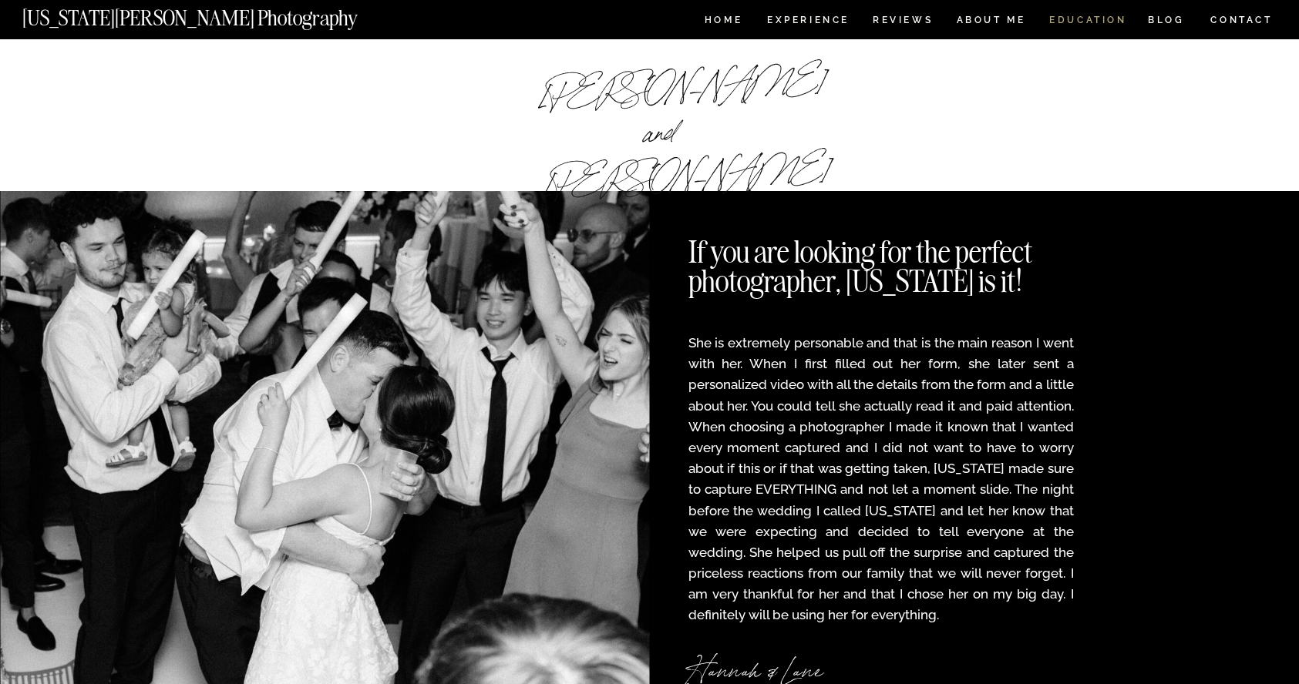
click at [1075, 22] on nav "EDUCATION" at bounding box center [1088, 21] width 81 height 13
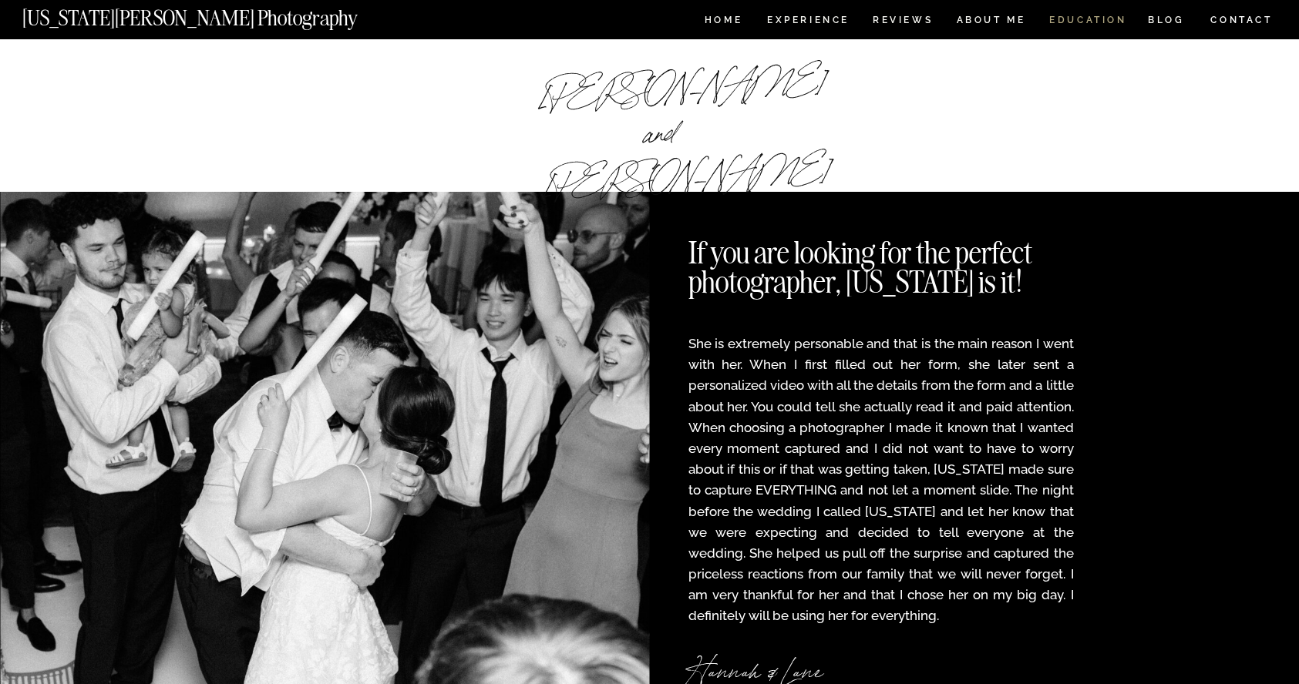
scroll to position [1986, 0]
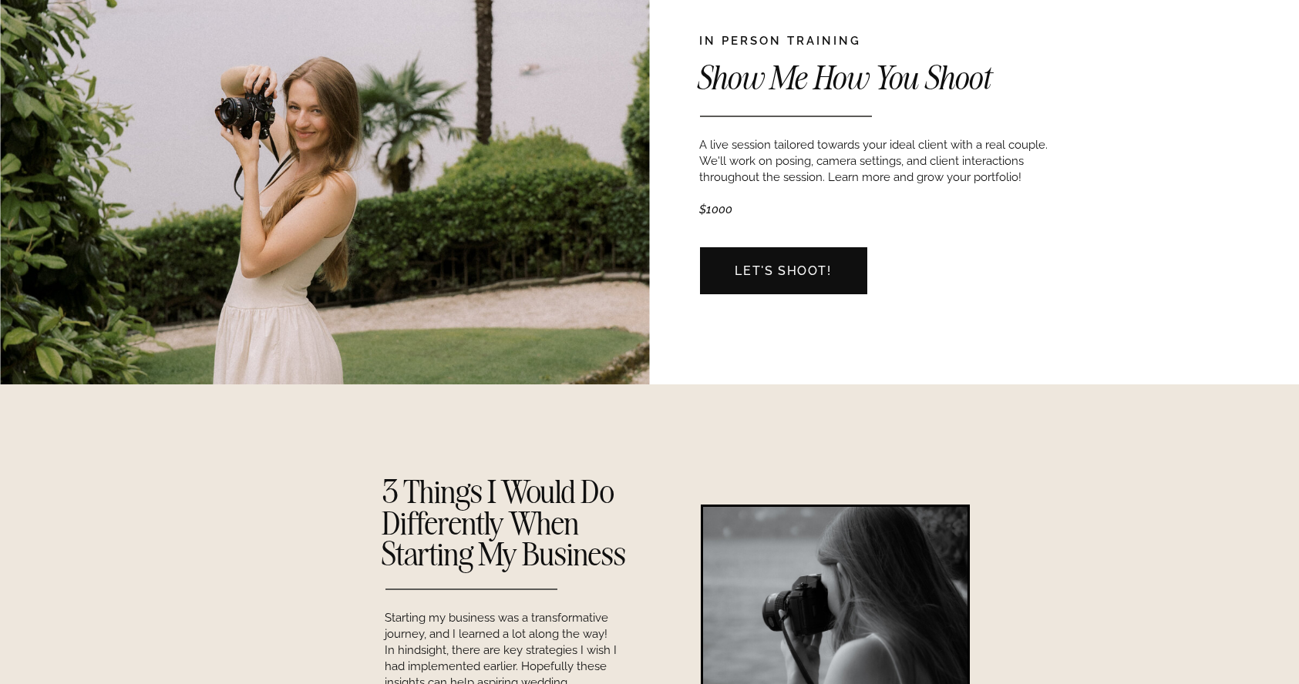
scroll to position [1535, 0]
